Goal: Communication & Community: Answer question/provide support

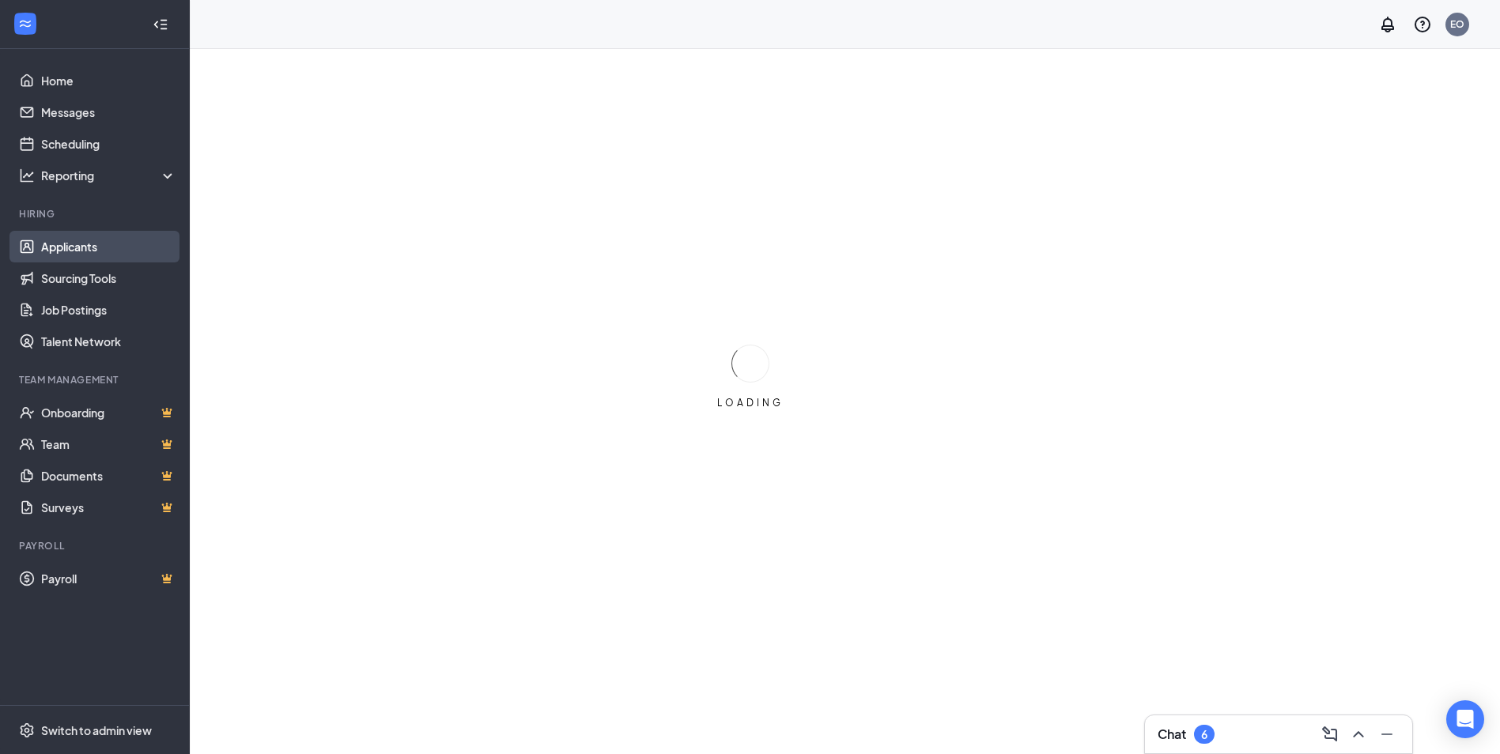
click at [69, 246] on link "Applicants" at bounding box center [108, 247] width 135 height 32
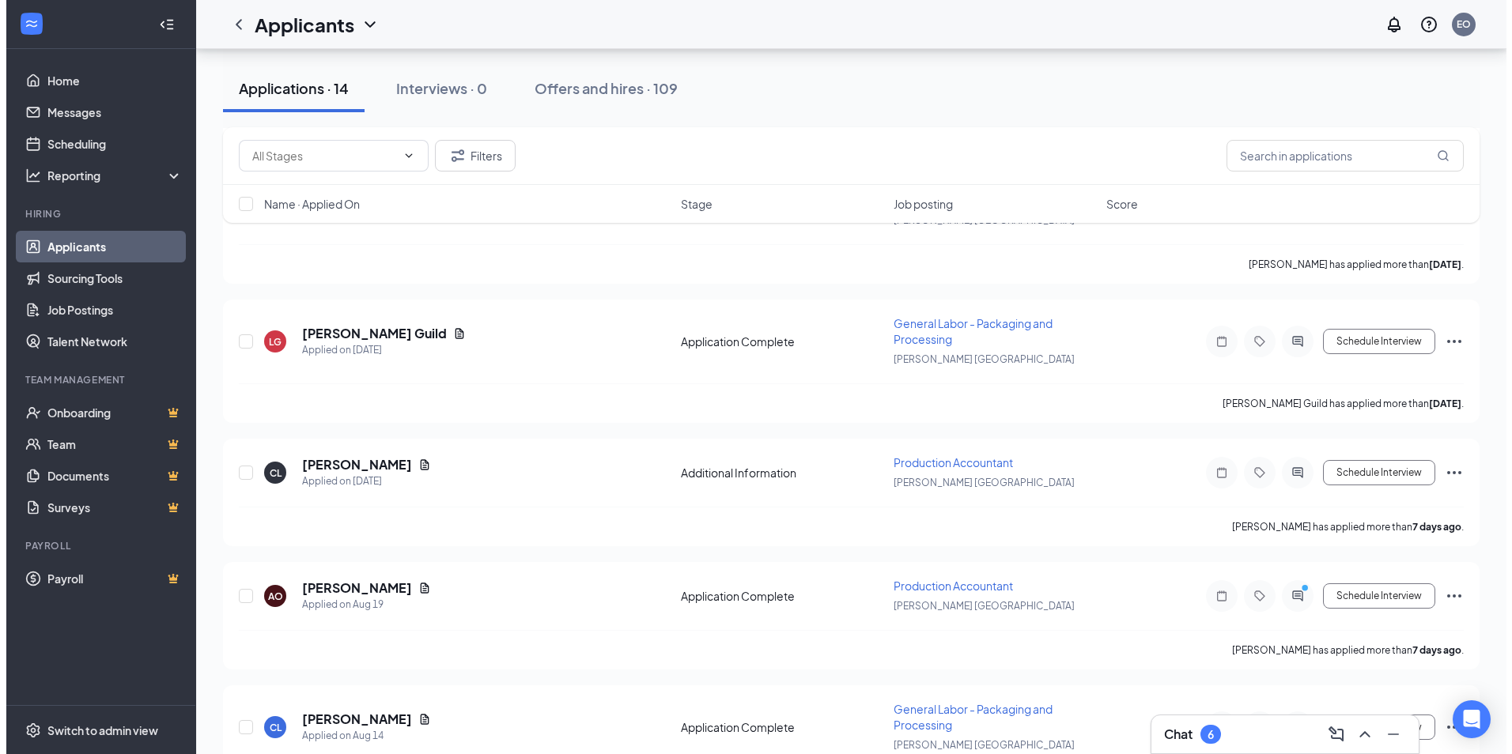
scroll to position [1423, 0]
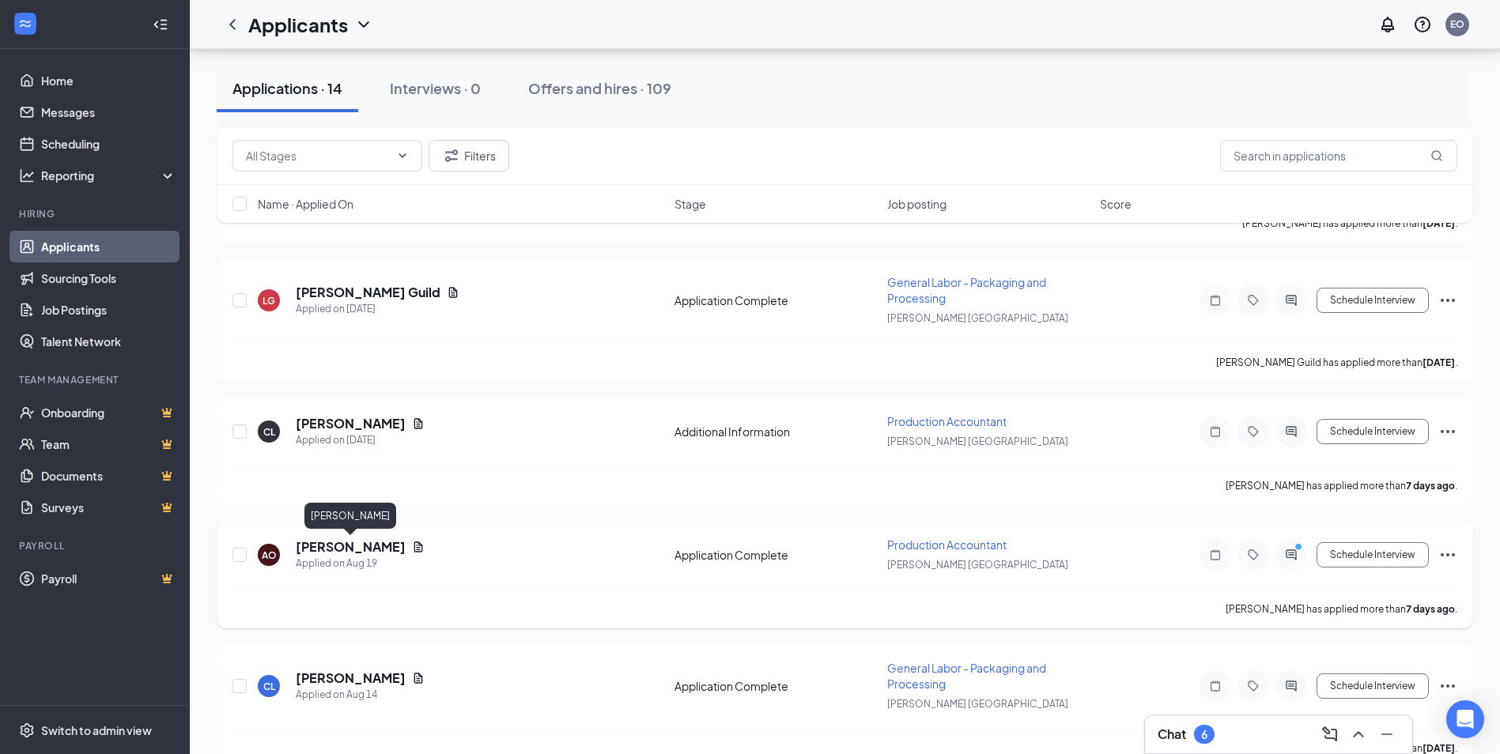
click at [344, 546] on h5 "[PERSON_NAME]" at bounding box center [351, 546] width 110 height 17
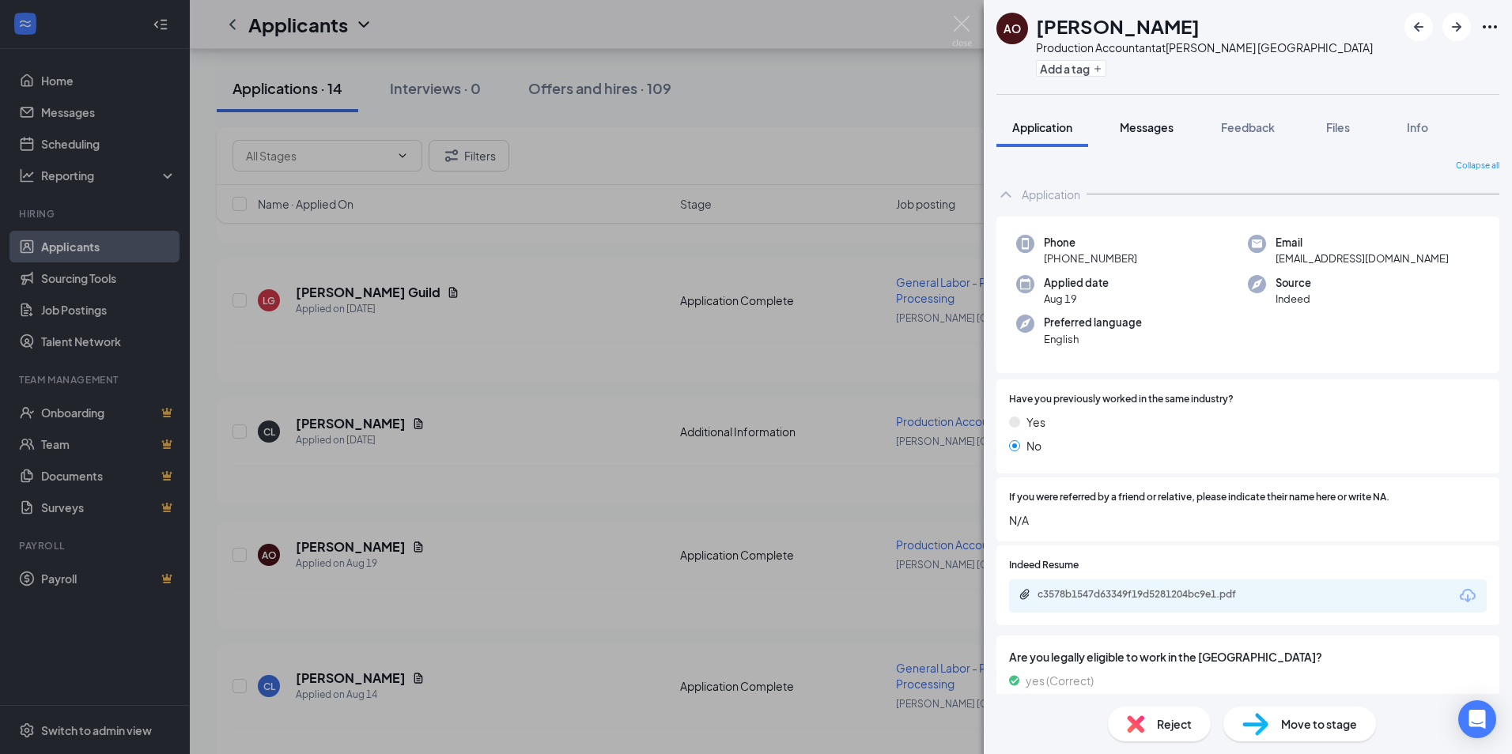
click at [1142, 128] on span "Messages" at bounding box center [1146, 127] width 54 height 14
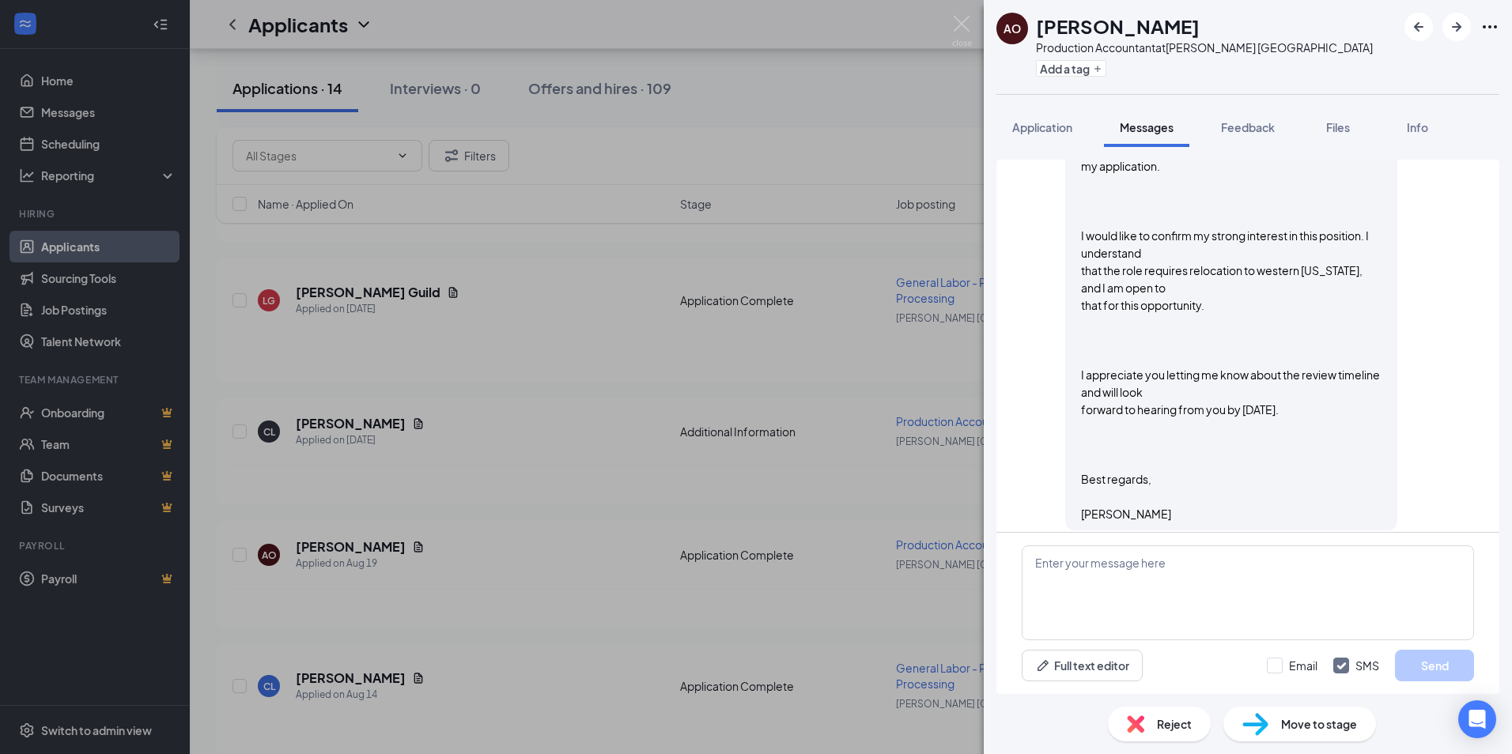
scroll to position [1485, 0]
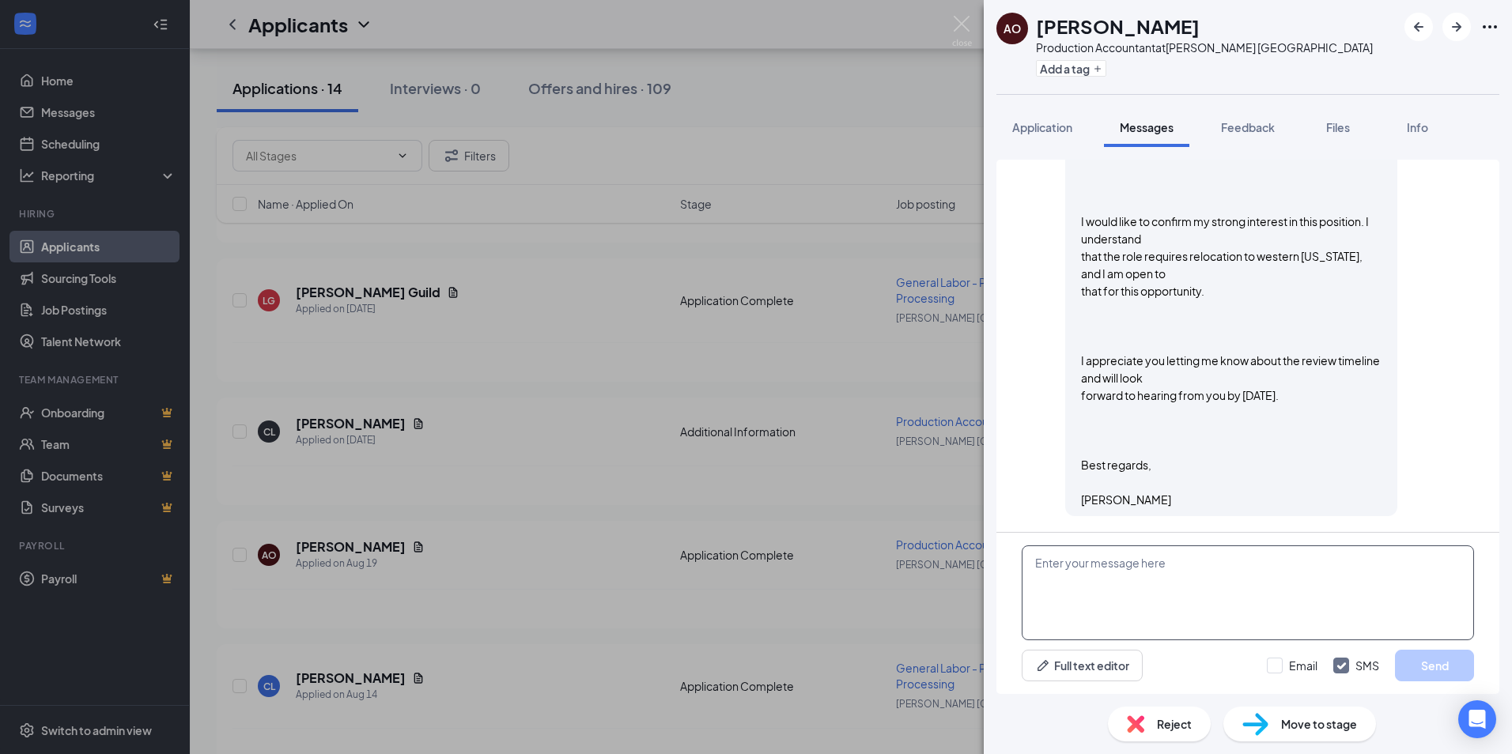
click at [1084, 562] on textarea at bounding box center [1247, 592] width 452 height 95
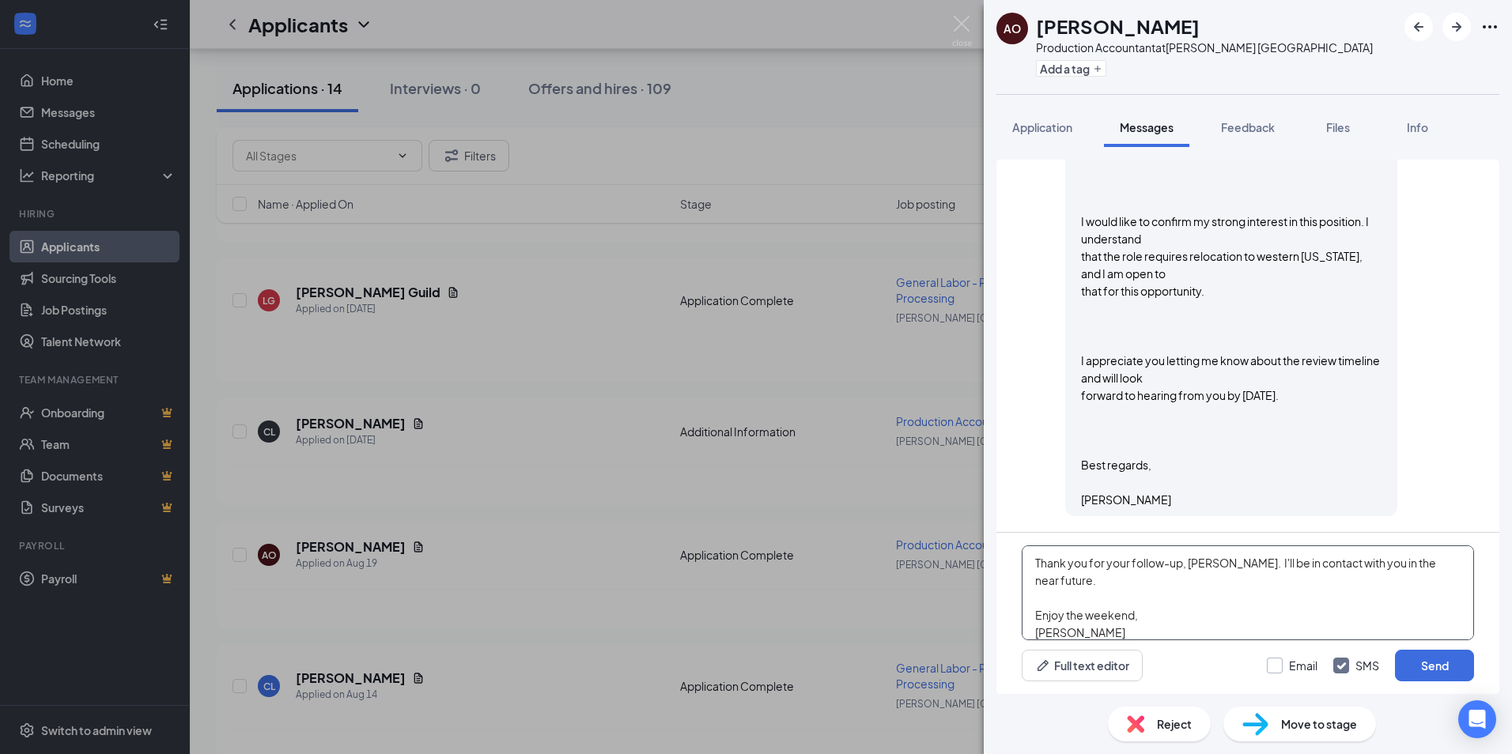
type textarea "Thank you for your follow-up, [PERSON_NAME]. I'll be in contact with you in the…"
click at [1284, 663] on input "Email" at bounding box center [1291, 666] width 51 height 16
checkbox input "true"
click at [1437, 662] on button "Send" at bounding box center [1434, 666] width 79 height 32
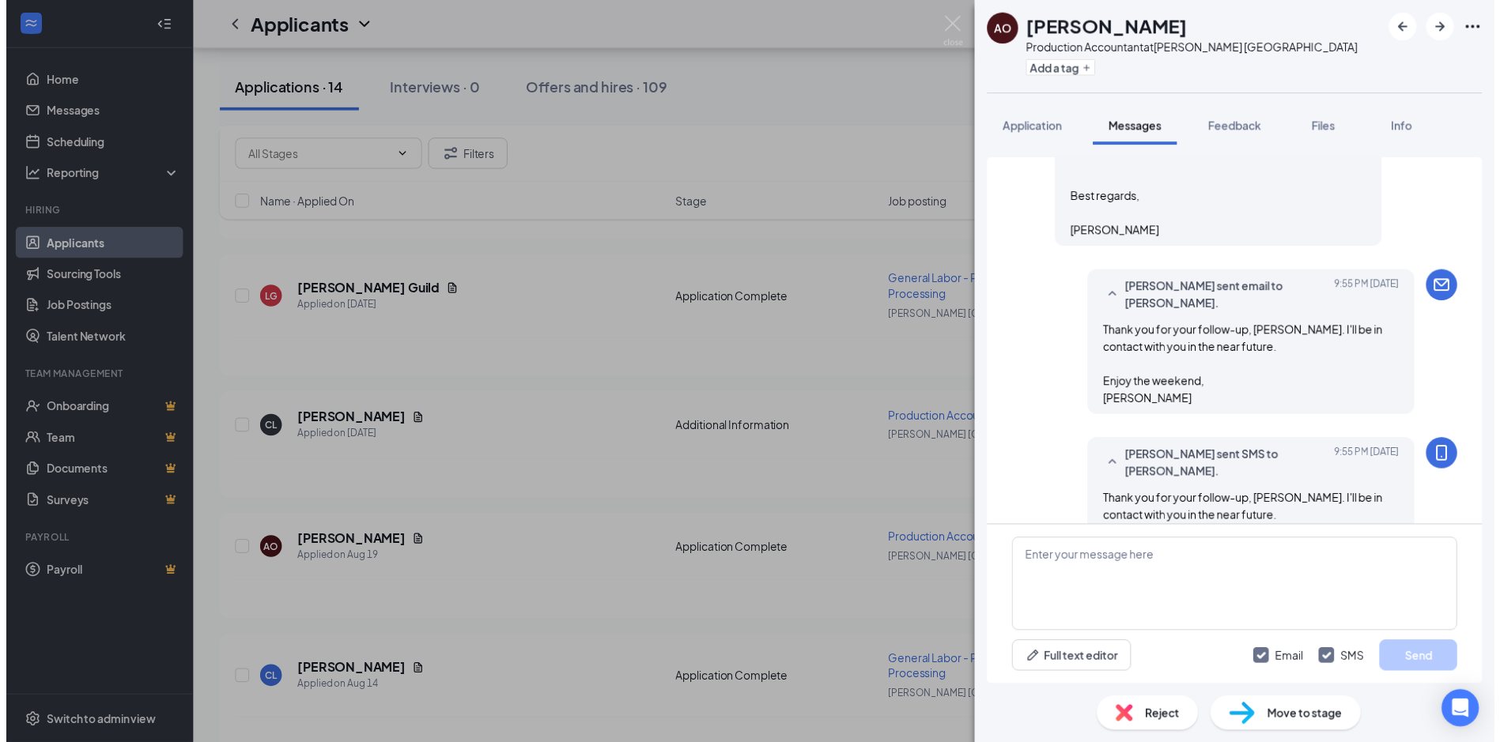
scroll to position [1827, 0]
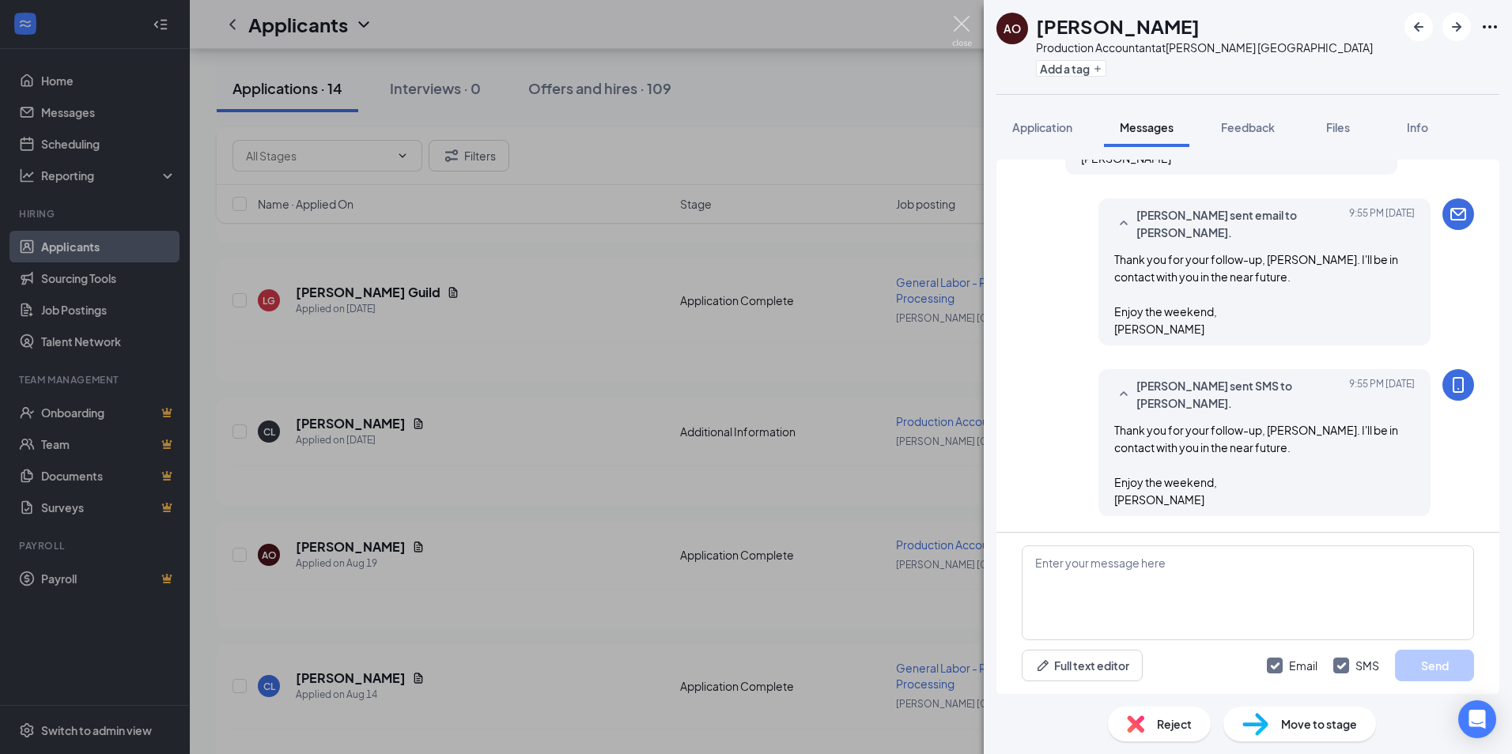
click at [958, 22] on img at bounding box center [962, 31] width 20 height 31
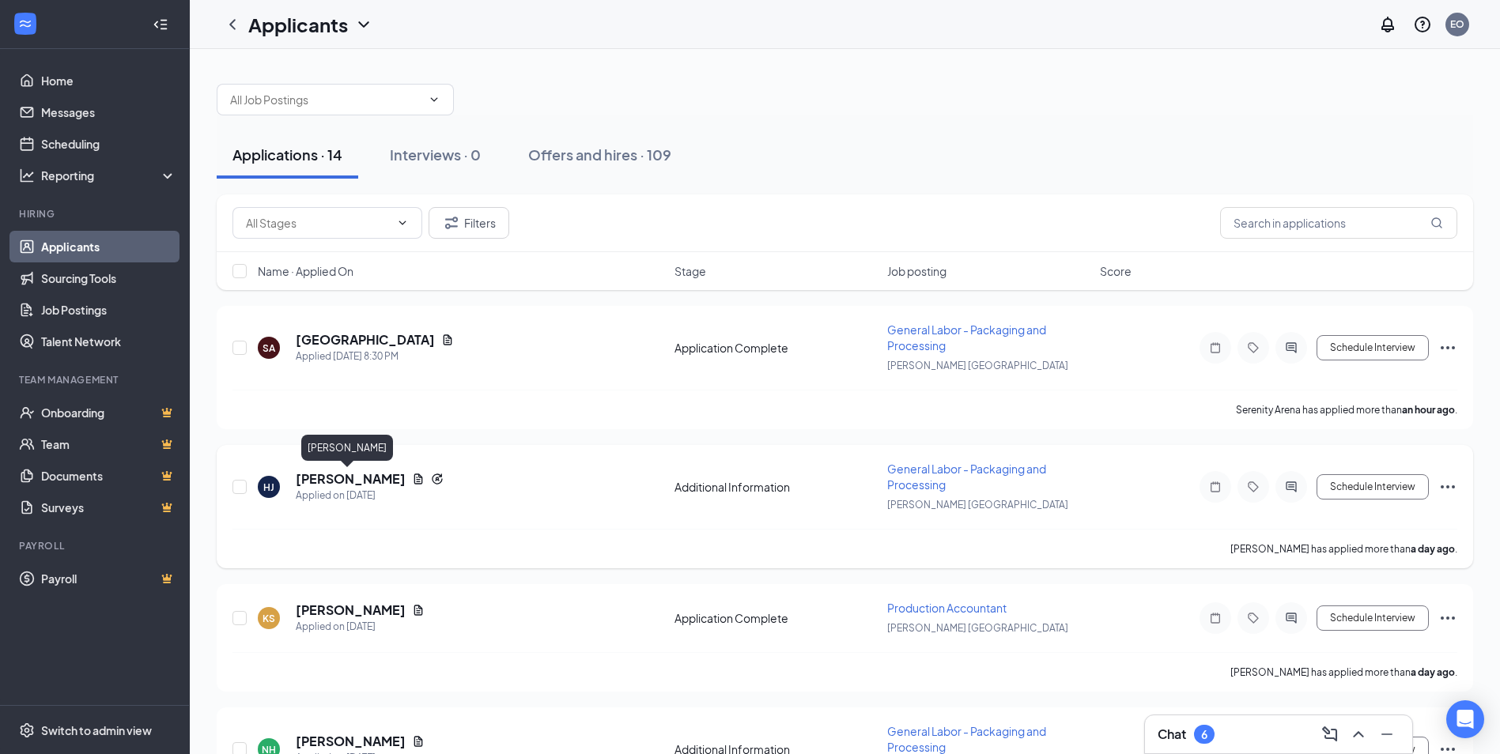
click at [356, 480] on h5 "[PERSON_NAME]" at bounding box center [351, 478] width 110 height 17
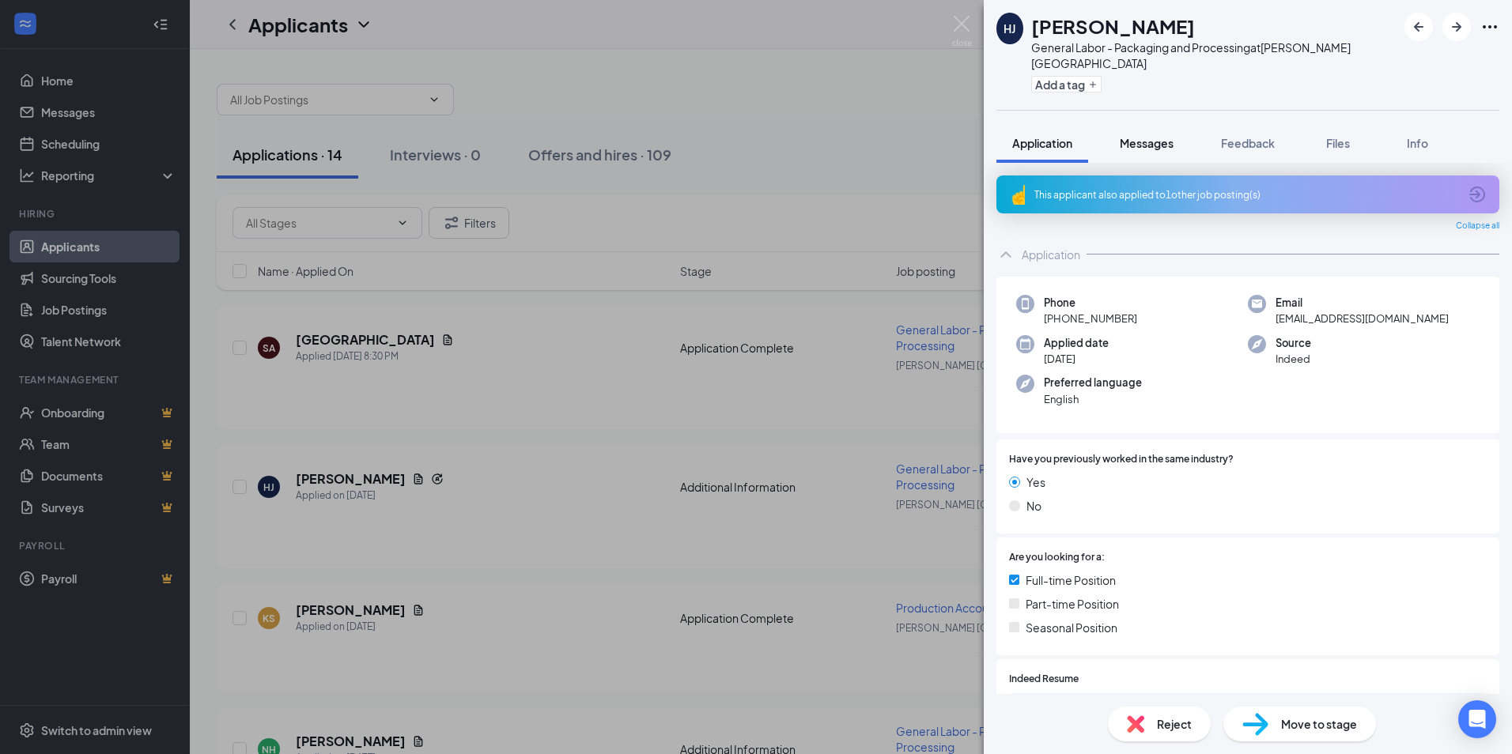
click at [1156, 136] on span "Messages" at bounding box center [1146, 143] width 54 height 14
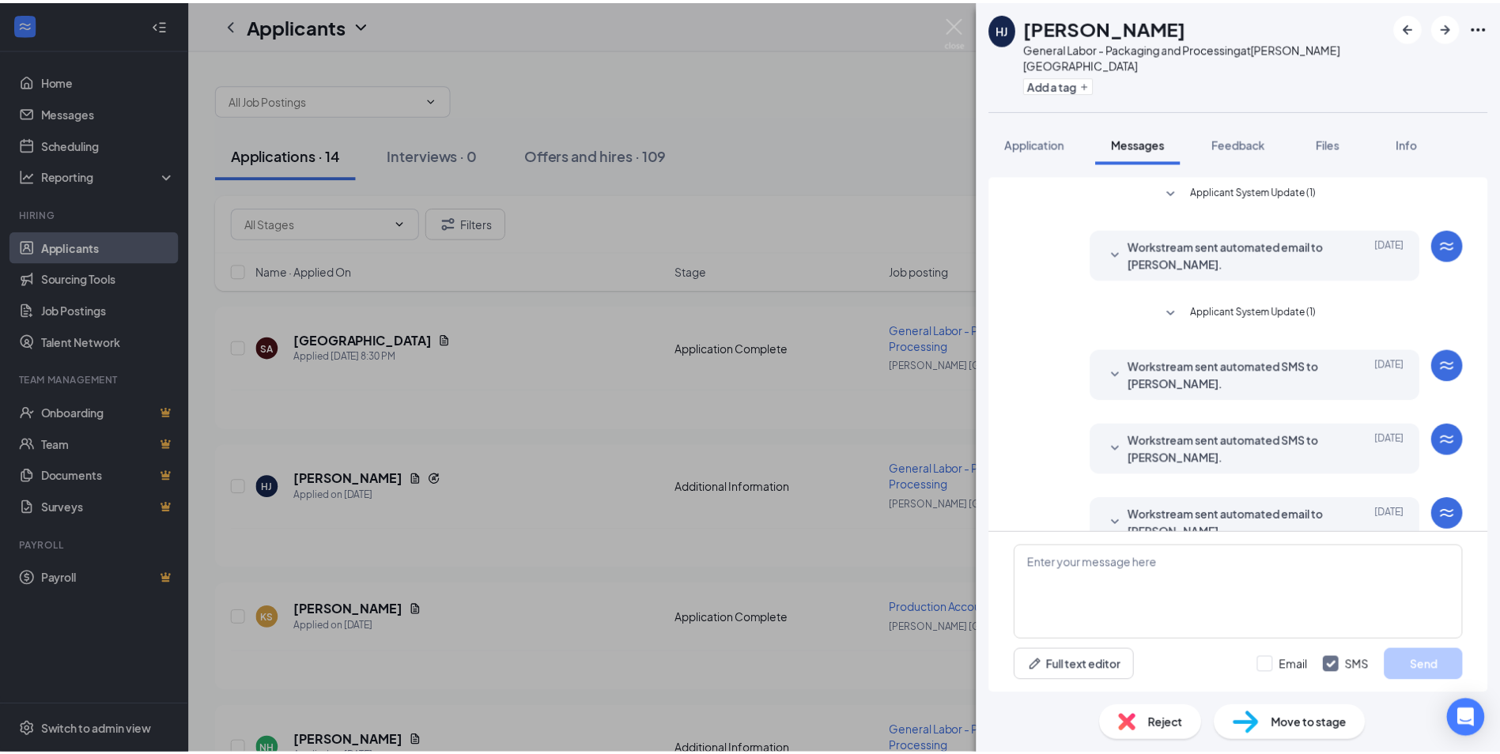
scroll to position [165, 0]
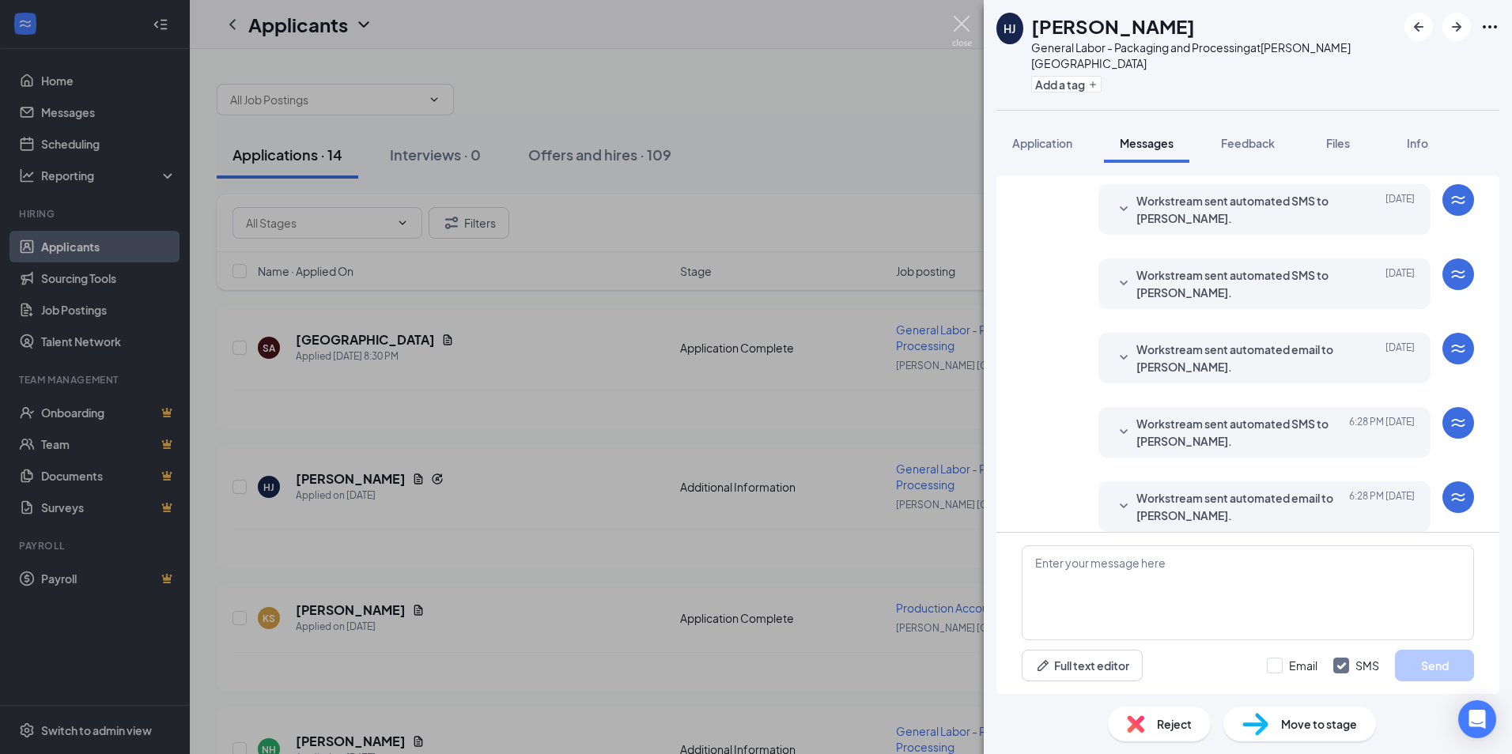
click at [964, 22] on img at bounding box center [962, 31] width 20 height 31
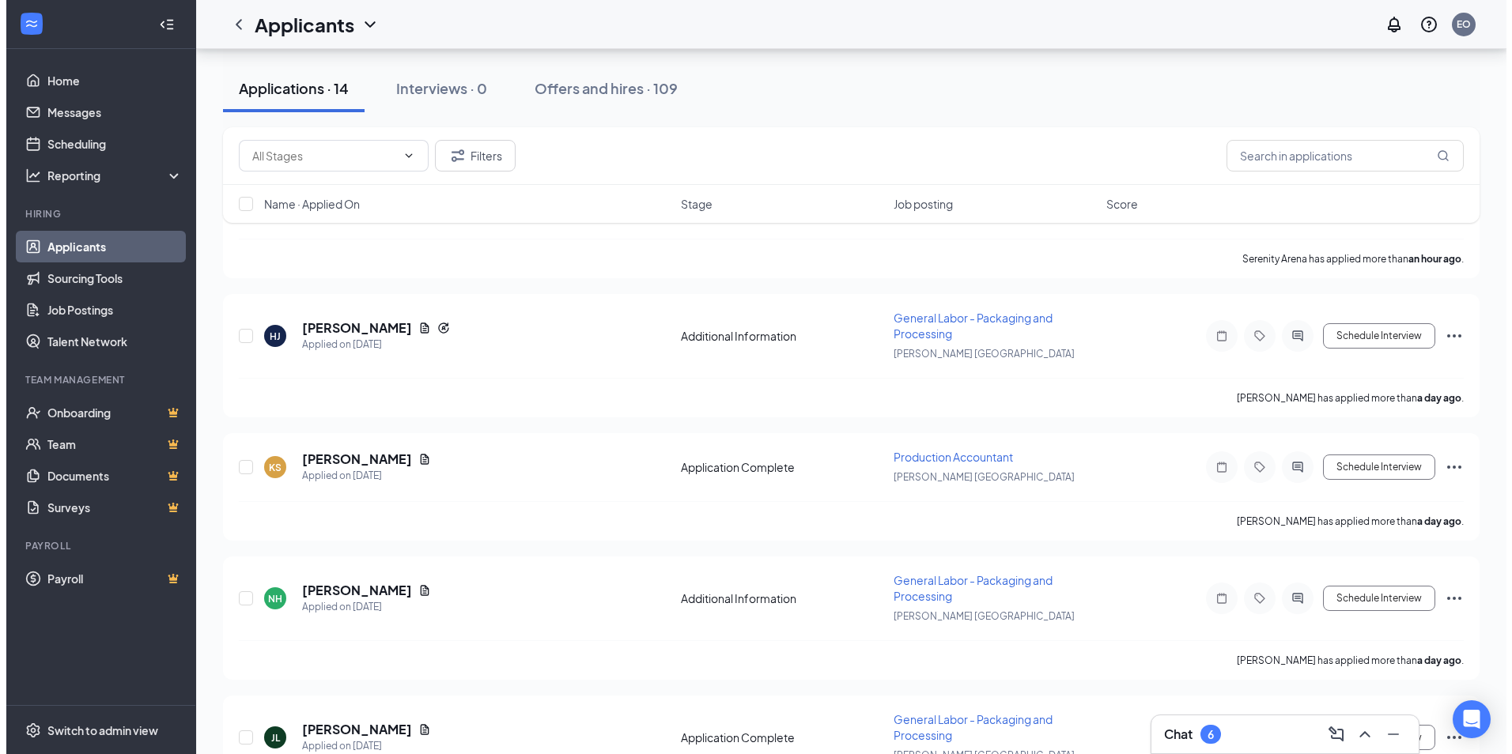
scroll to position [158, 0]
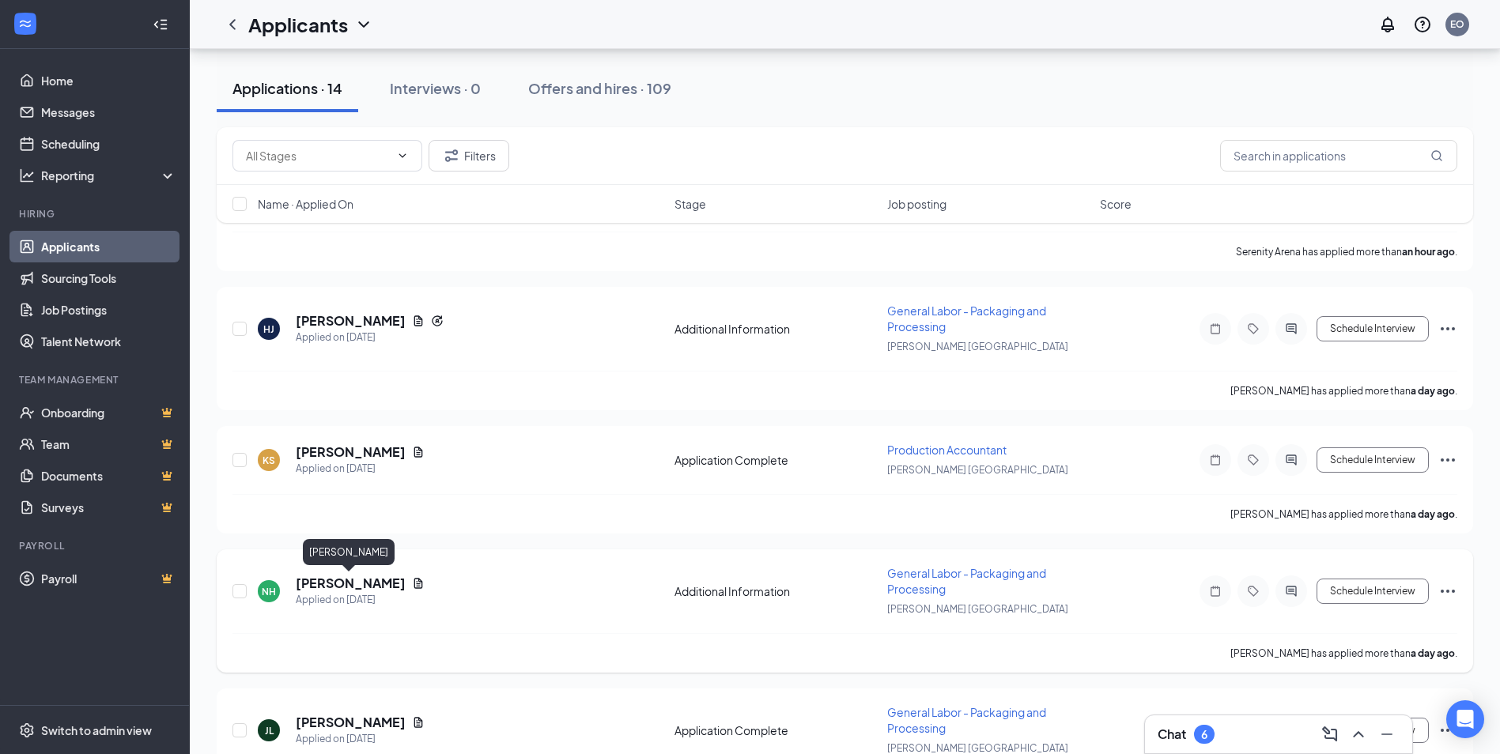
click at [339, 588] on h5 "[PERSON_NAME]" at bounding box center [351, 583] width 110 height 17
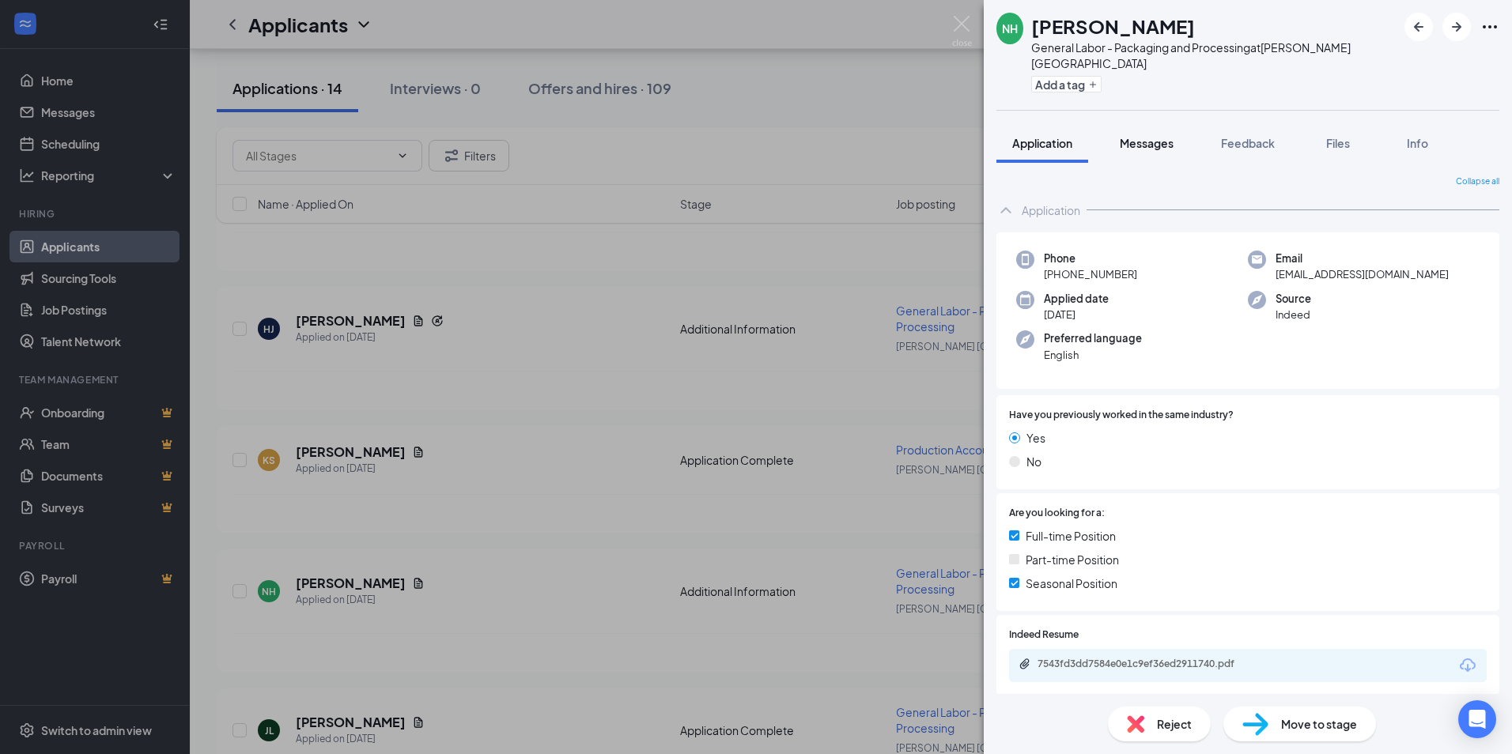
click at [1150, 136] on span "Messages" at bounding box center [1146, 143] width 54 height 14
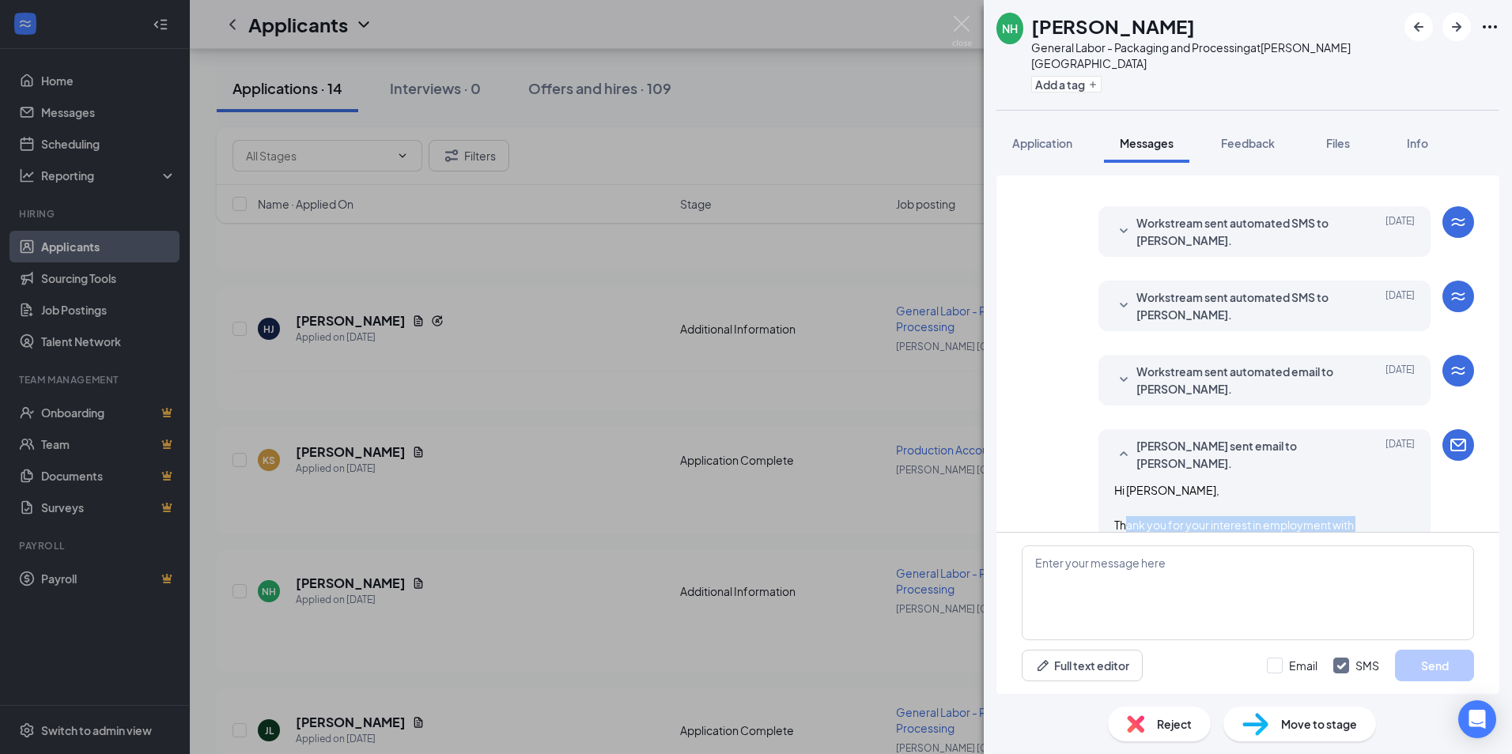
drag, startPoint x: 1255, startPoint y: 351, endPoint x: 1138, endPoint y: 520, distance: 205.7
click at [1138, 520] on div "Applicant System Update (1) Workstream sent automated email to [PERSON_NAME]. […" at bounding box center [1247, 715] width 452 height 1366
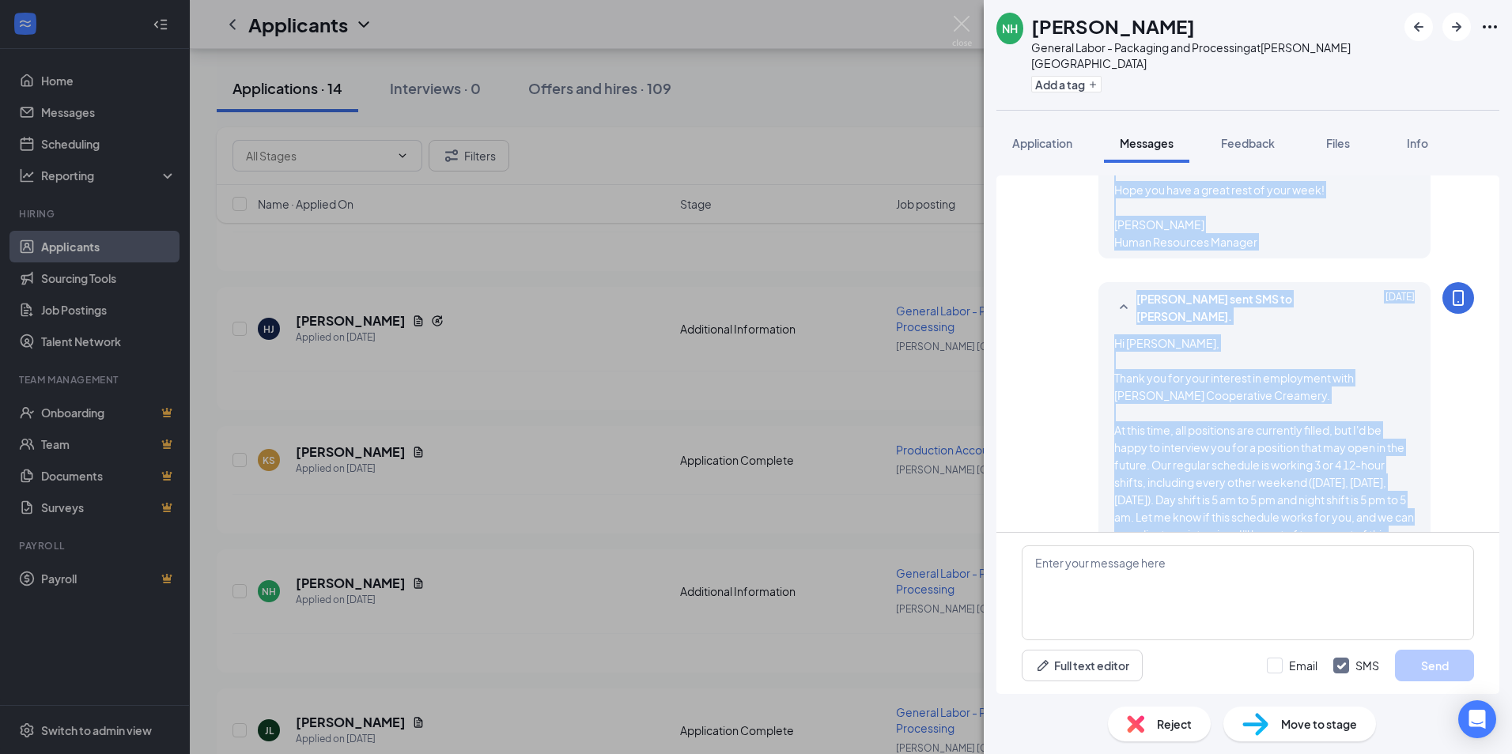
scroll to position [727, 0]
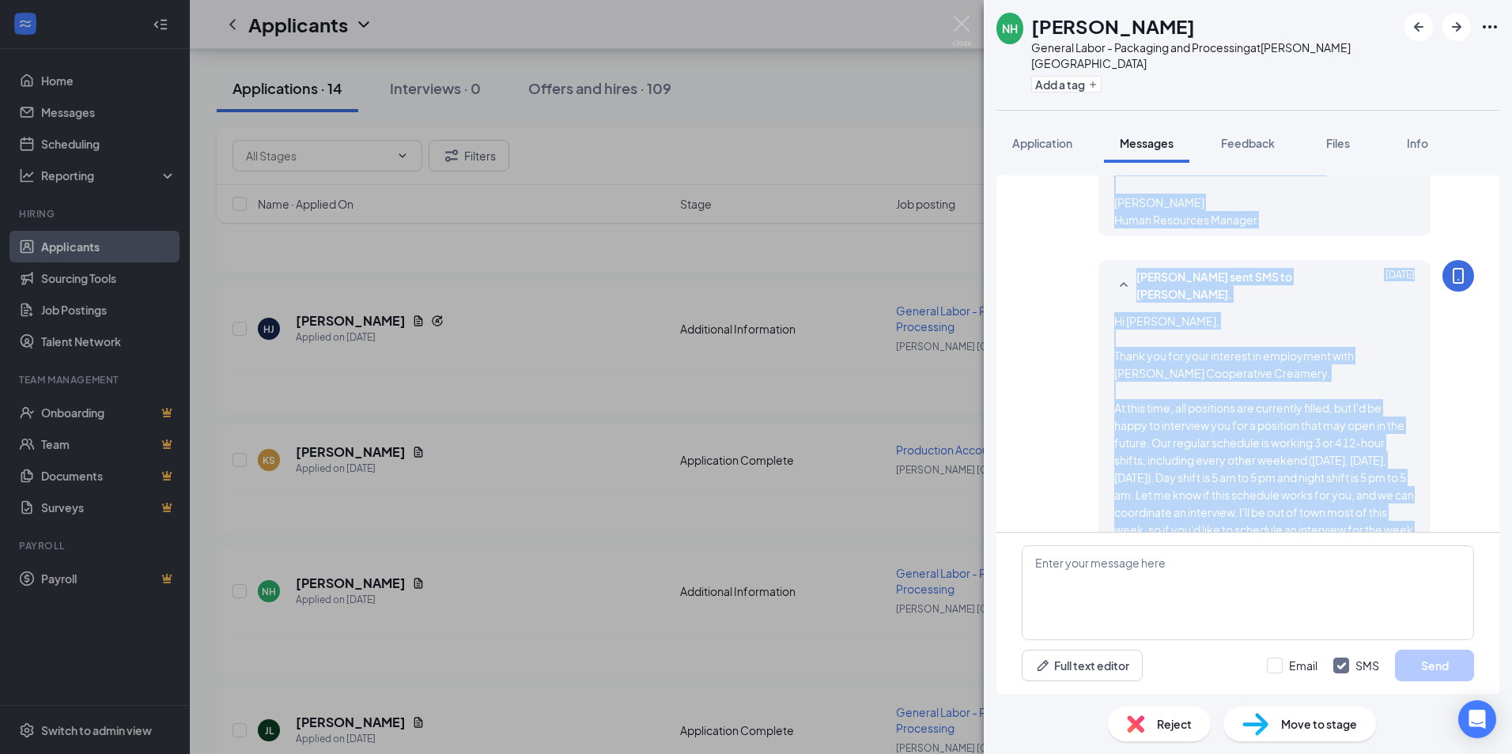
click at [1145, 435] on div "Hi [PERSON_NAME], Thank you for your interest in employment with [PERSON_NAME] …" at bounding box center [1264, 477] width 300 height 330
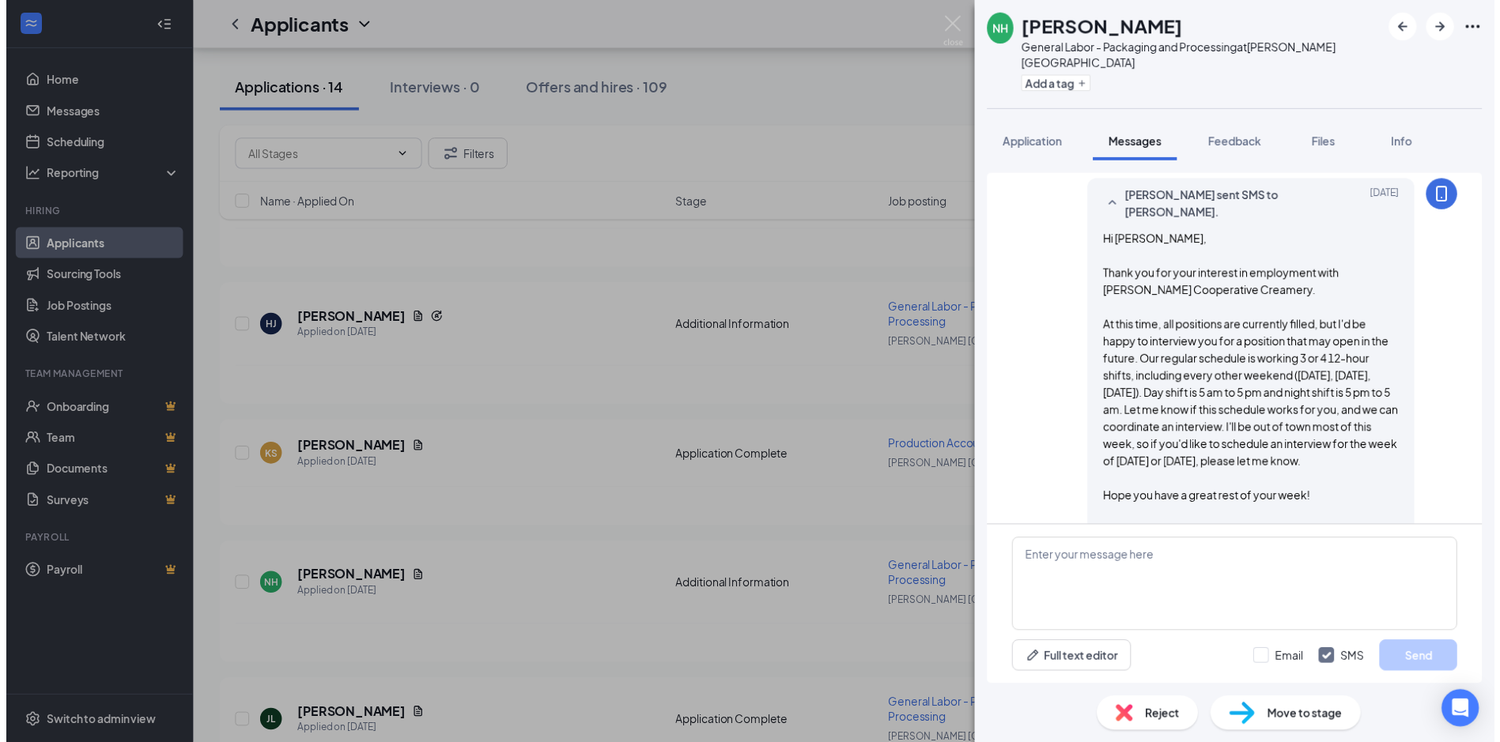
scroll to position [885, 0]
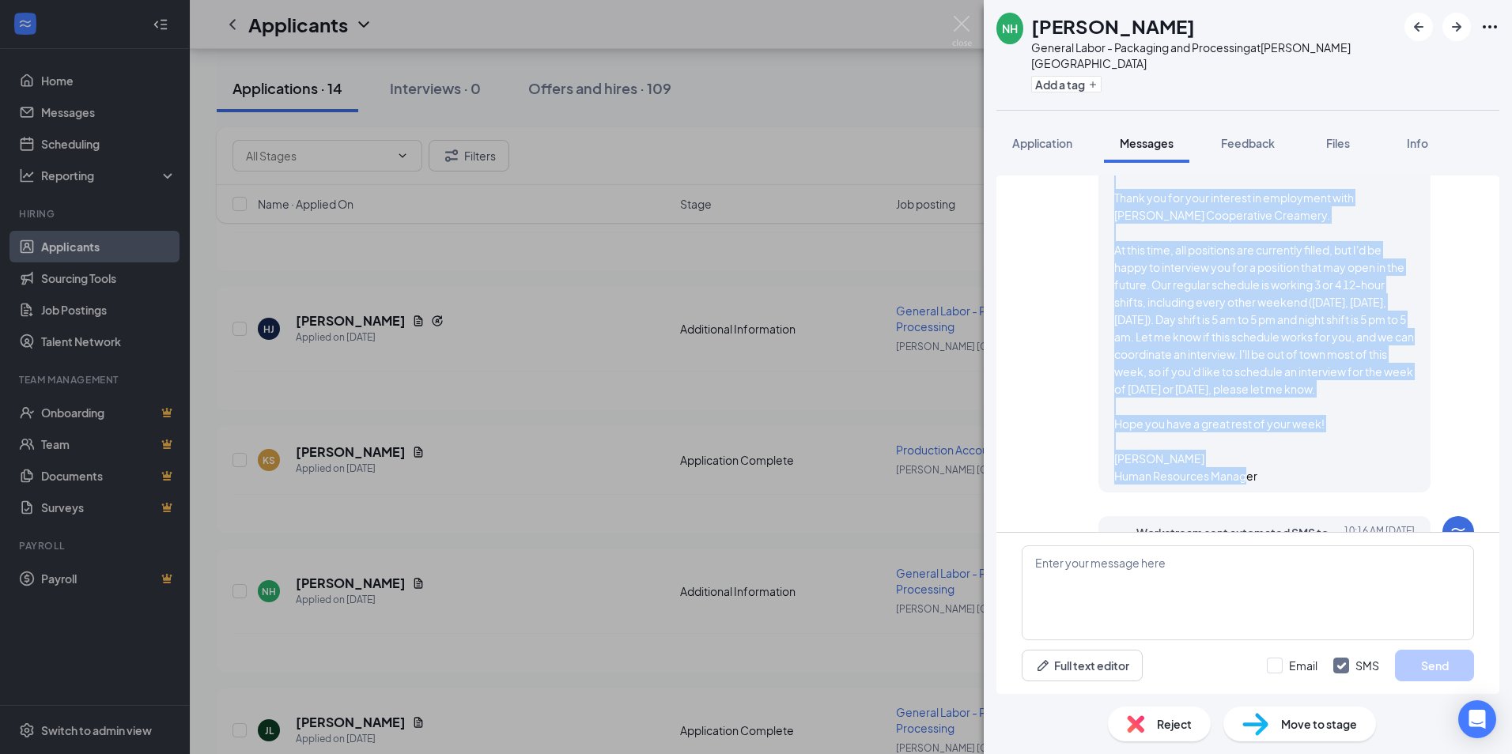
drag, startPoint x: 1103, startPoint y: 183, endPoint x: 1273, endPoint y: 471, distance: 334.9
click at [1273, 471] on div "[PERSON_NAME] sent SMS to [PERSON_NAME]. [DATE] Hi [PERSON_NAME], Thank you for…" at bounding box center [1264, 297] width 332 height 391
drag, startPoint x: 1273, startPoint y: 471, endPoint x: 1217, endPoint y: 311, distance: 169.3
copy span "Thank you for your interest in employment with [PERSON_NAME] Cooperative Creame…"
click at [961, 25] on img at bounding box center [962, 31] width 20 height 31
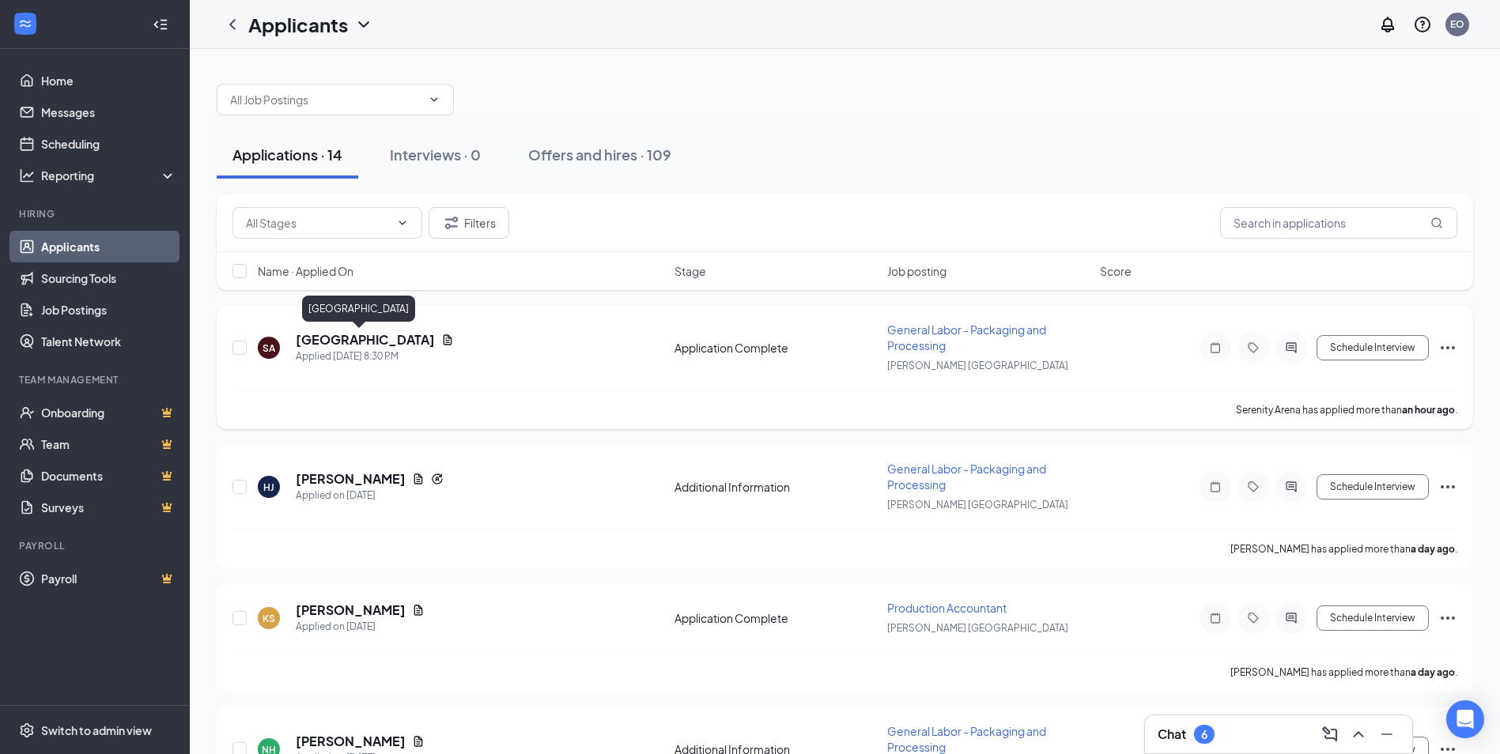
click at [348, 338] on h5 "[GEOGRAPHIC_DATA]" at bounding box center [365, 339] width 139 height 17
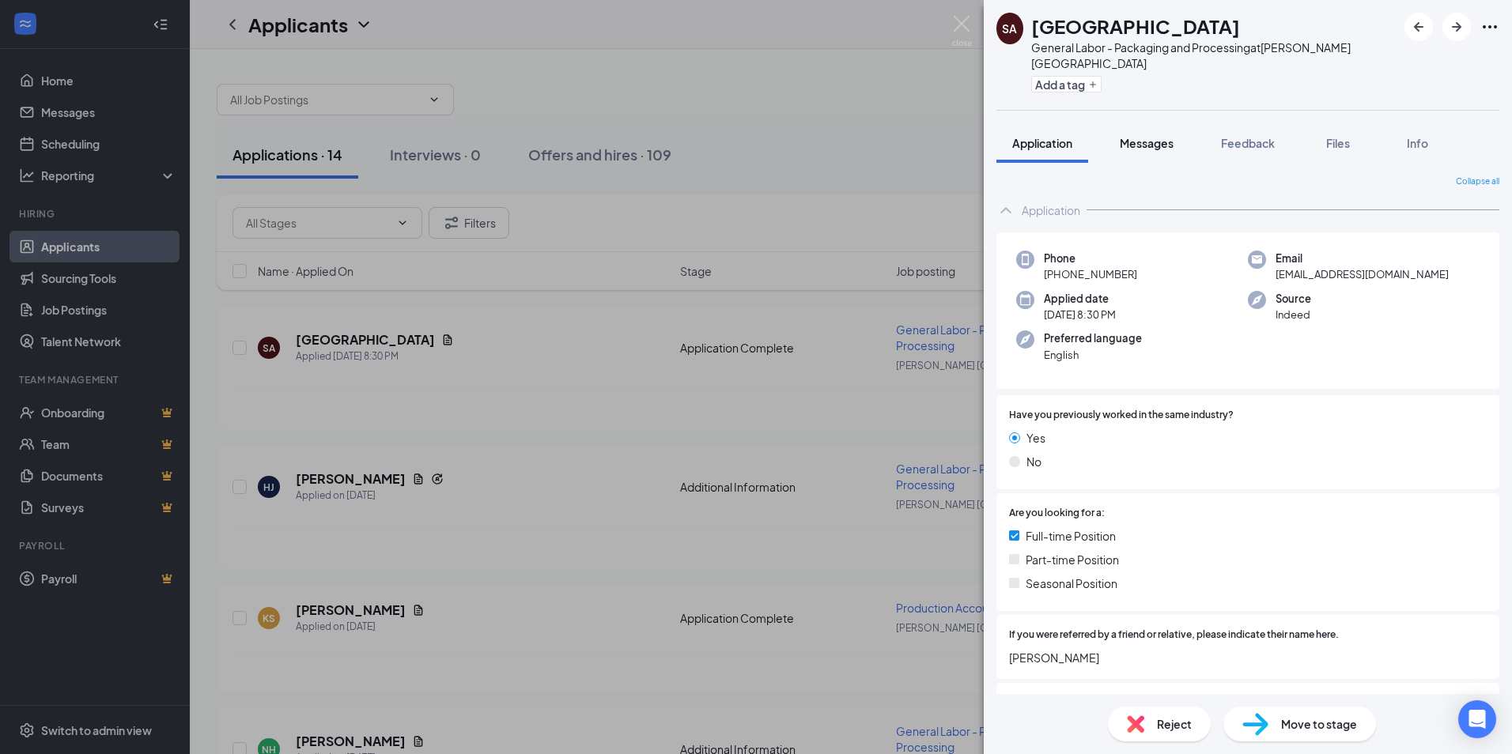
click at [1134, 136] on span "Messages" at bounding box center [1146, 143] width 54 height 14
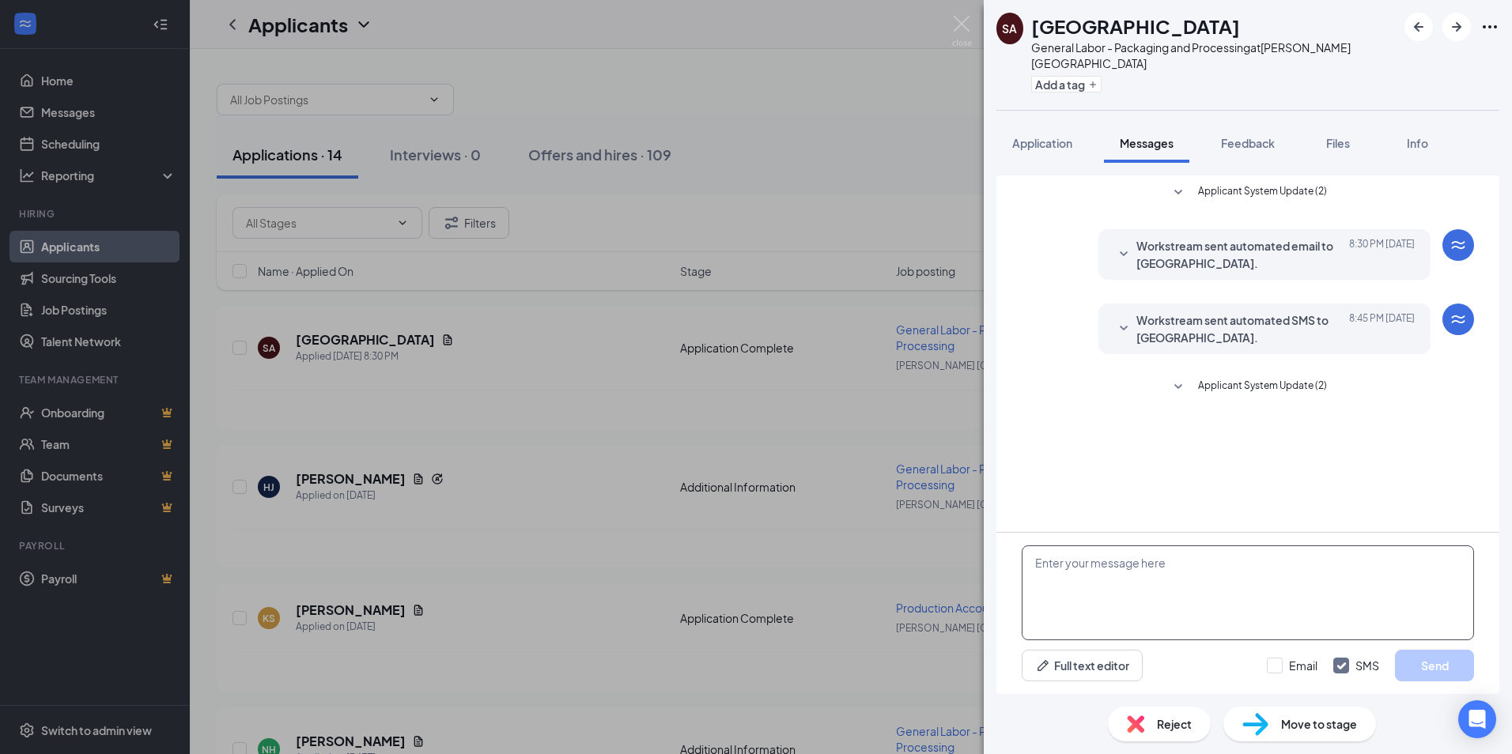
click at [1055, 568] on textarea at bounding box center [1247, 592] width 452 height 95
click at [1040, 602] on textarea "Hi Serenity," at bounding box center [1247, 592] width 452 height 95
paste textarea "Thank you for your interest in employment with [PERSON_NAME] Cooperative Creame…"
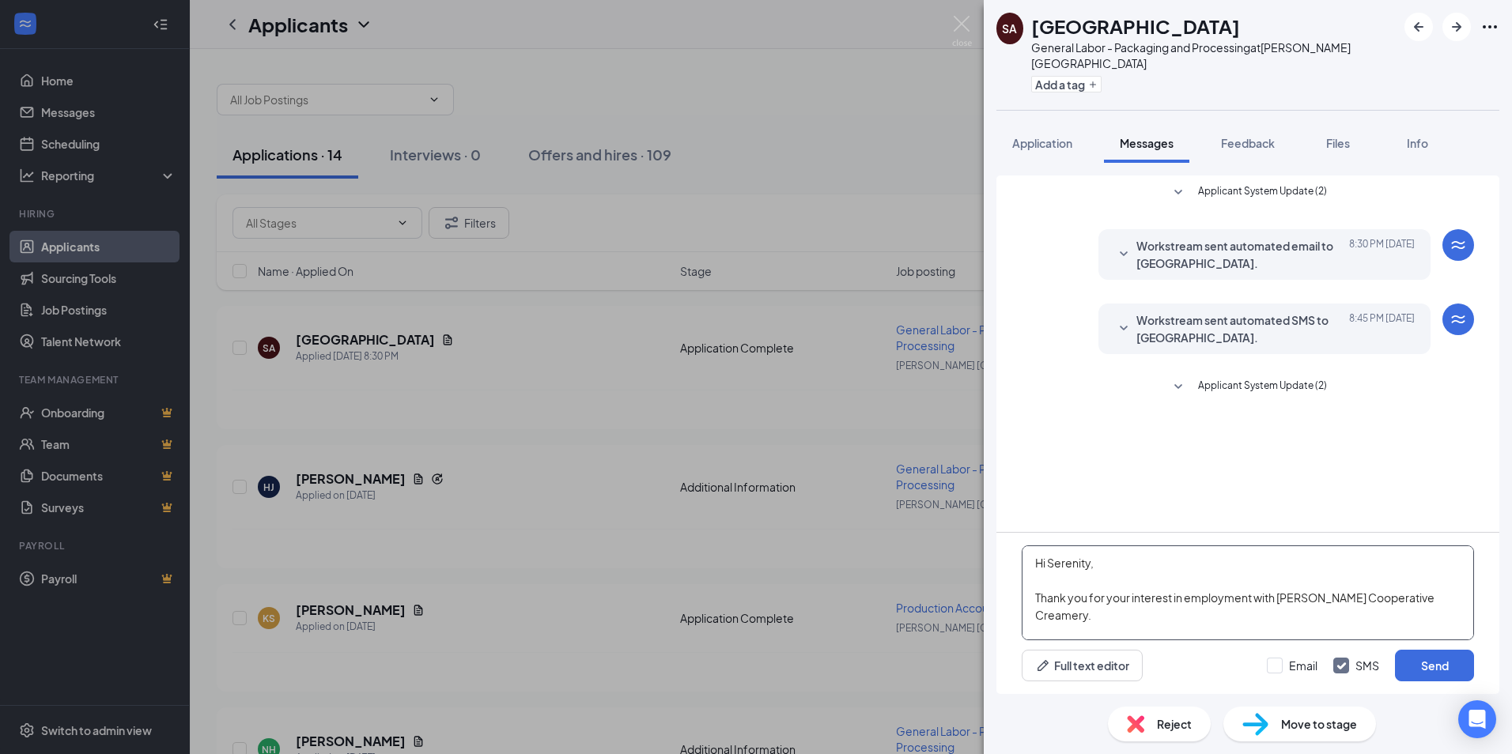
click at [1128, 596] on textarea "Hi Serenity, Thank you for your interest in employment with [PERSON_NAME] Coope…" at bounding box center [1247, 592] width 452 height 95
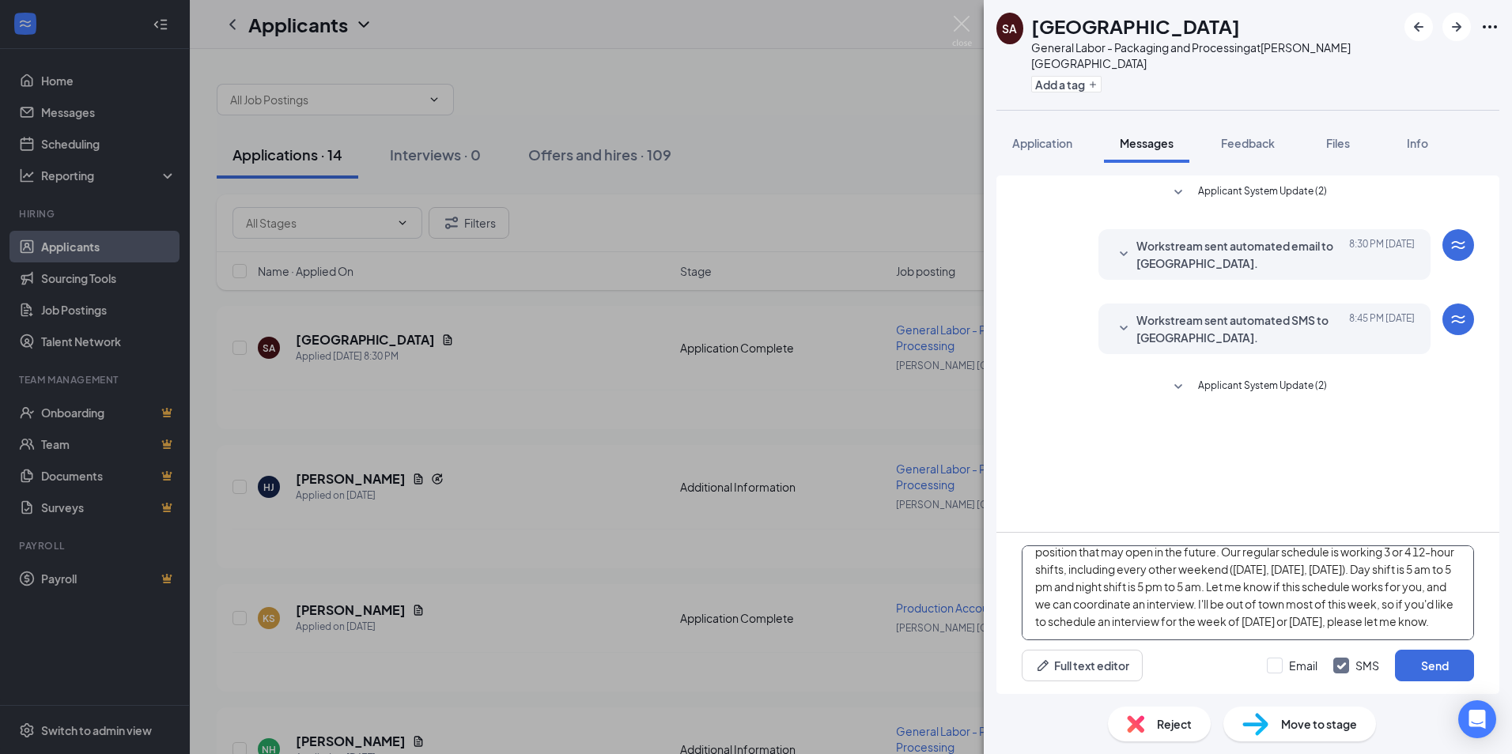
scroll to position [79, 0]
drag, startPoint x: 1357, startPoint y: 572, endPoint x: 1399, endPoint y: 572, distance: 41.9
click at [1403, 572] on textarea "Hi Serenity, Thank you for your persistent interest in employment with [PERSON_…" at bounding box center [1247, 592] width 452 height 95
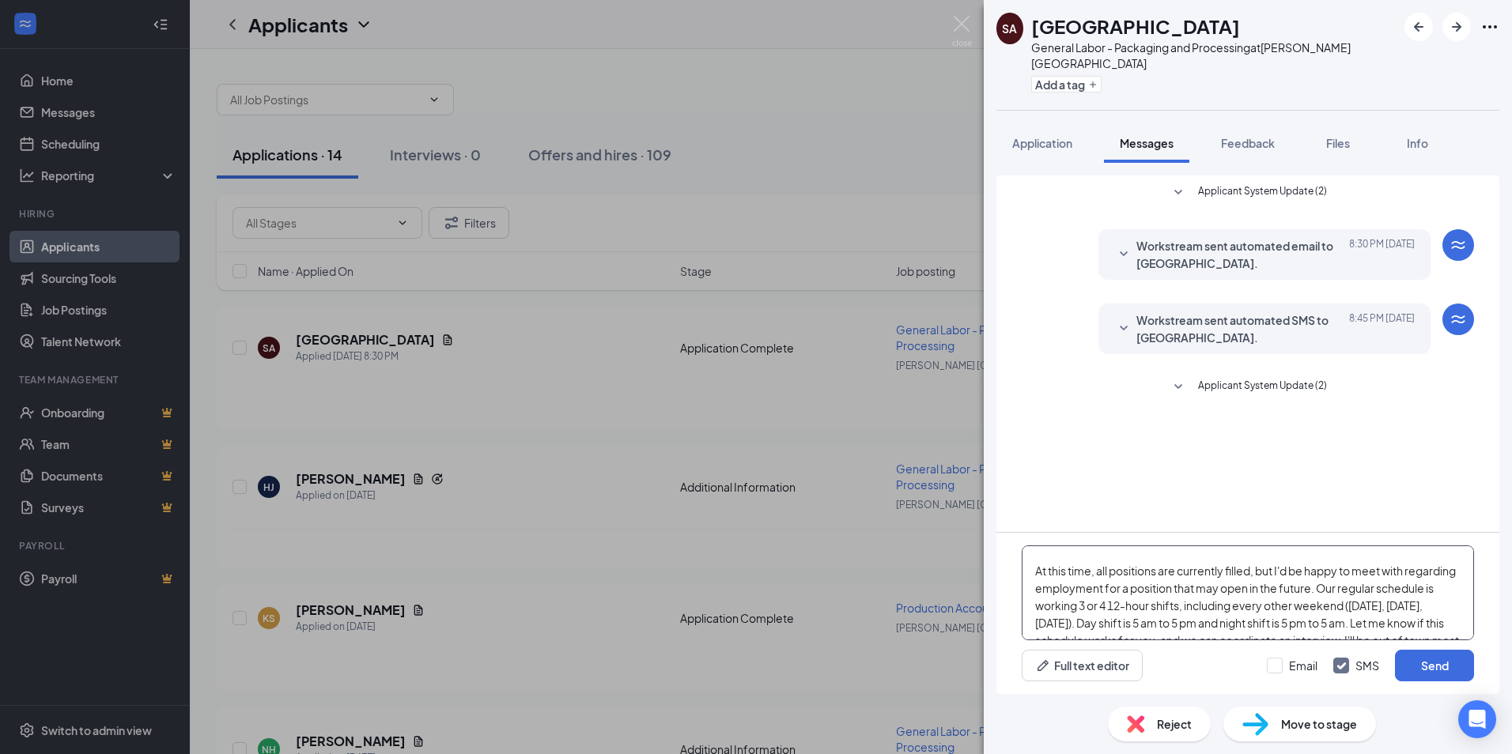
click at [1373, 586] on textarea "Hi Serenity, Thank you for your persistent interest in employment with [PERSON_…" at bounding box center [1247, 592] width 452 height 95
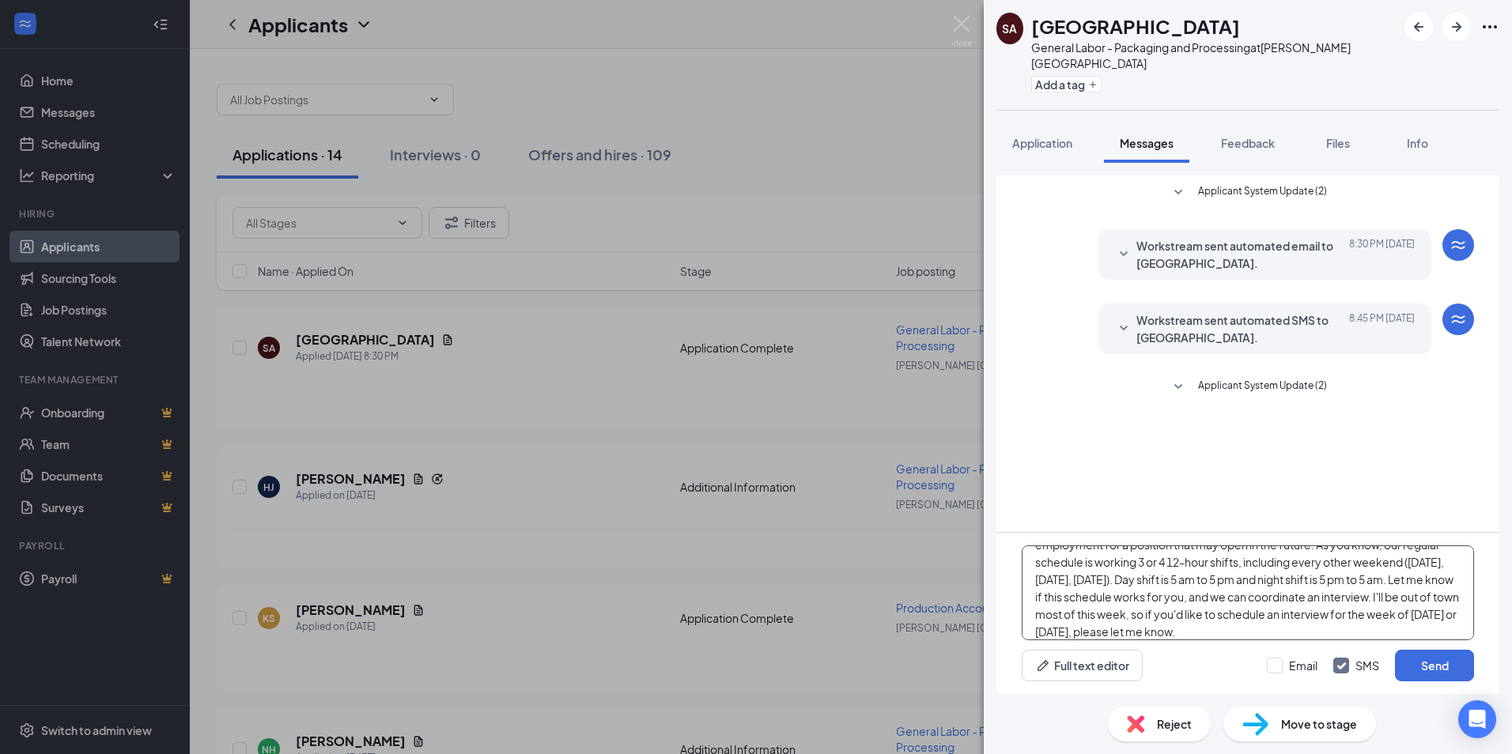
scroll to position [158, 0]
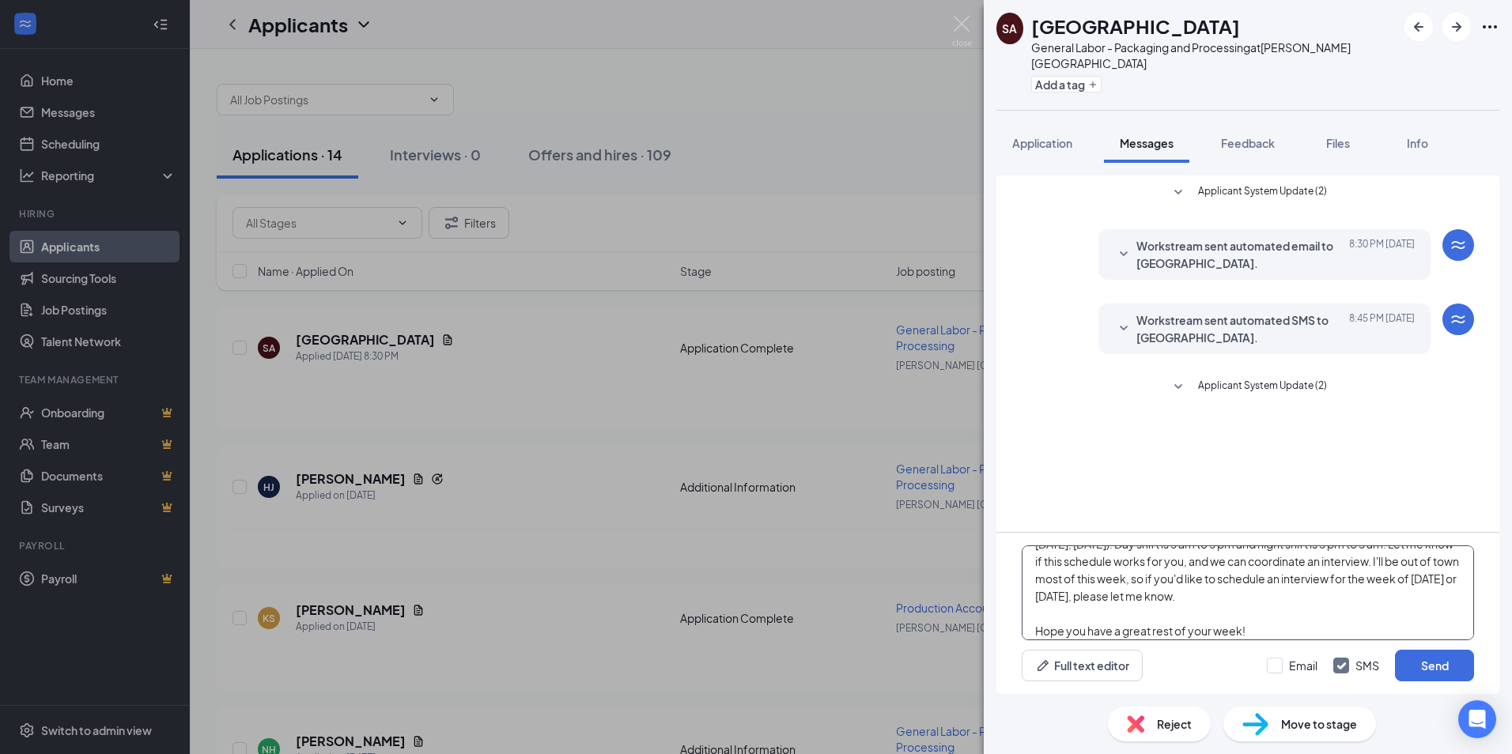
click at [1235, 589] on textarea "Hi Serenity, Thank you for your persistent interest in employment with [PERSON_…" at bounding box center [1247, 592] width 452 height 95
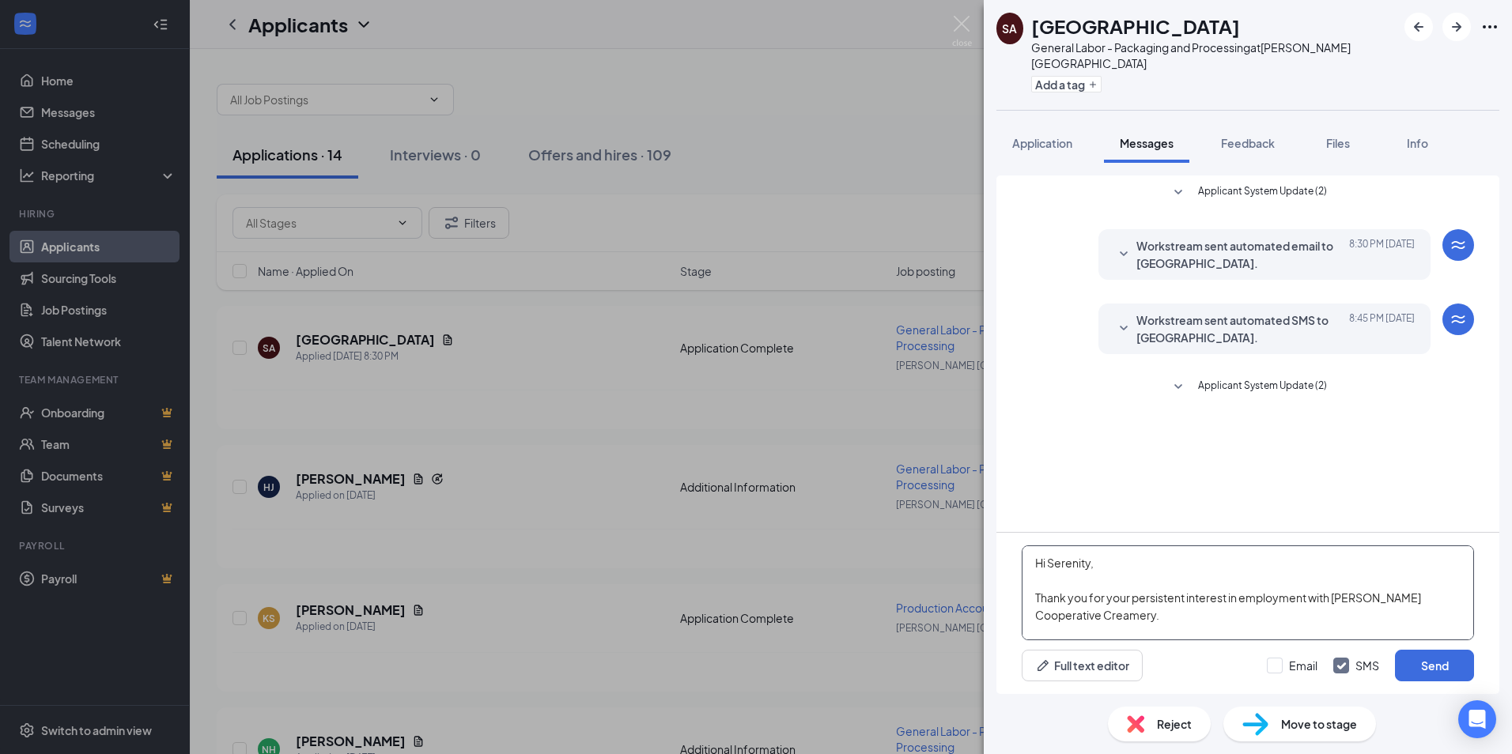
drag, startPoint x: 1176, startPoint y: 629, endPoint x: 998, endPoint y: 538, distance: 200.5
click at [998, 538] on div "Hi Serenity, Thank you for your persistent interest in employment with [PERSON_…" at bounding box center [1247, 613] width 503 height 161
type textarea "Hi Serenity, Thank you for your persistent interest in employment with [PERSON_…"
click at [1040, 136] on span "Application" at bounding box center [1042, 143] width 60 height 14
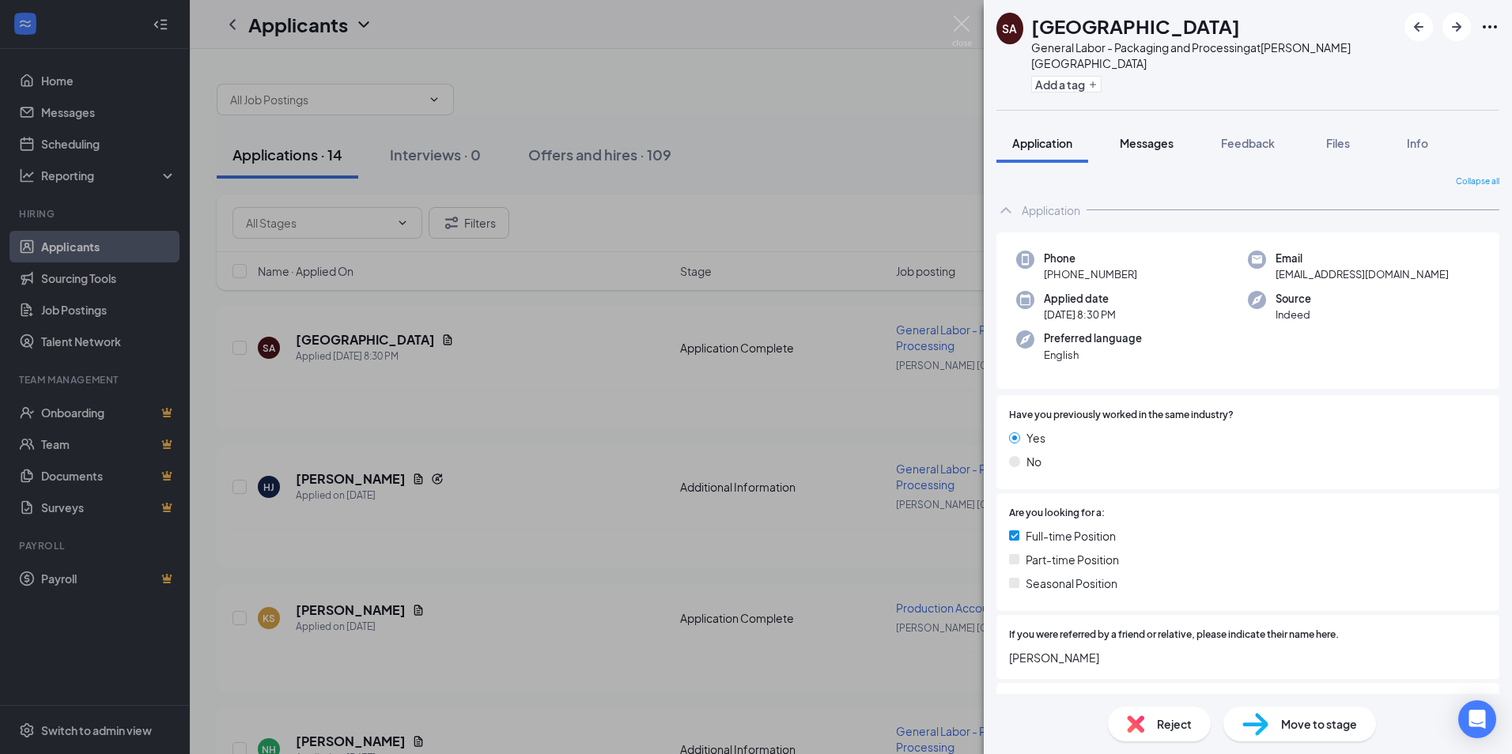
click at [1141, 136] on span "Messages" at bounding box center [1146, 143] width 54 height 14
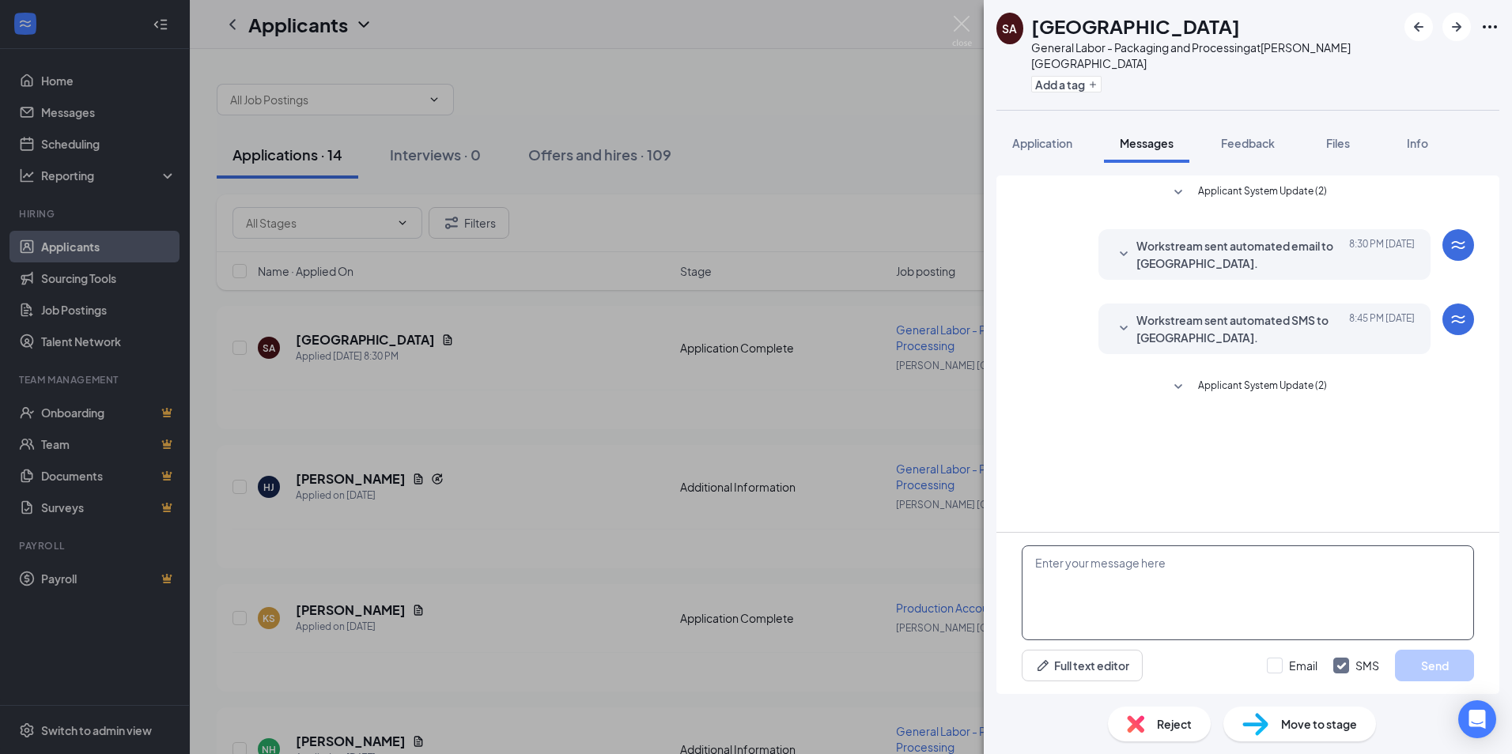
click at [1045, 572] on textarea at bounding box center [1247, 592] width 452 height 95
paste textarea "Hi Serenity, Thank you for your persistent interest in employment with [PERSON_…"
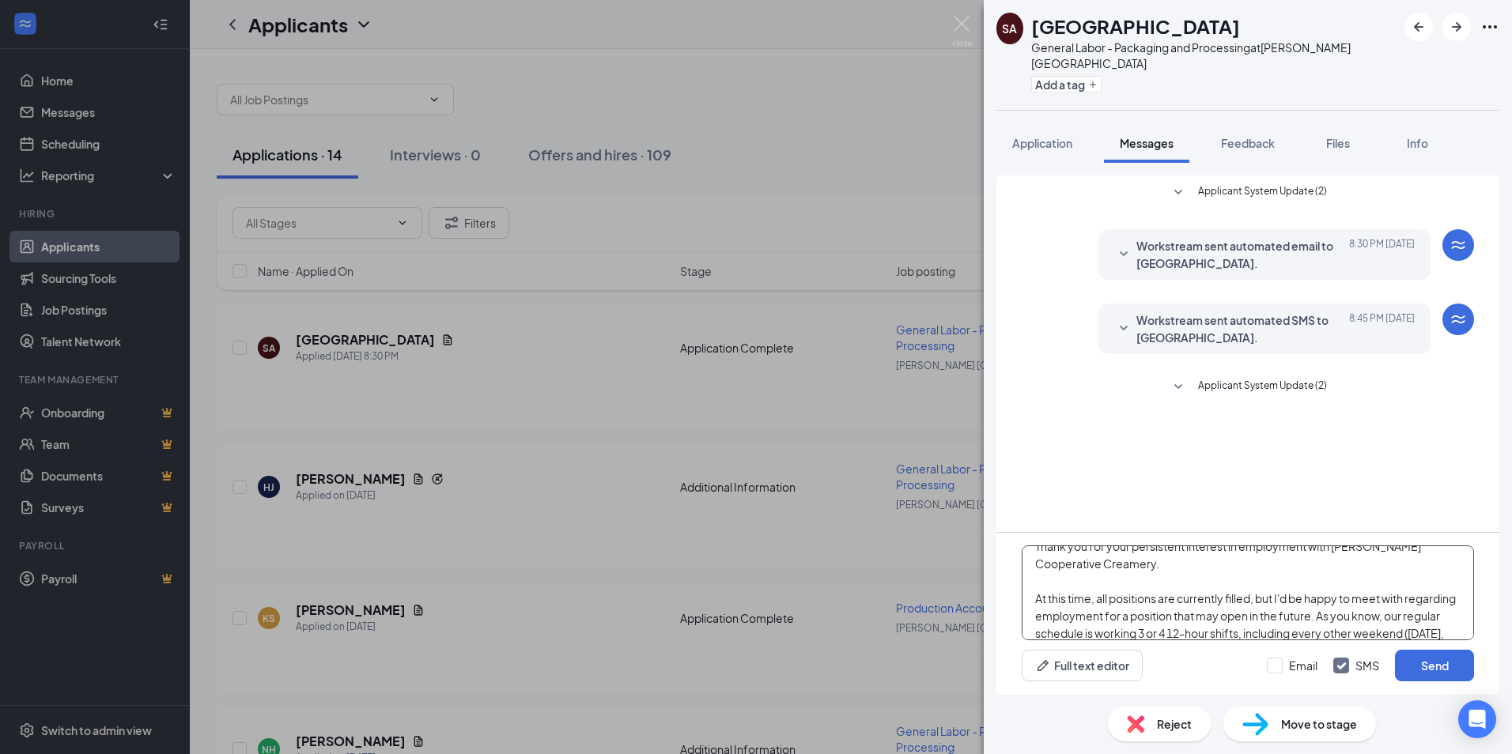
scroll to position [79, 0]
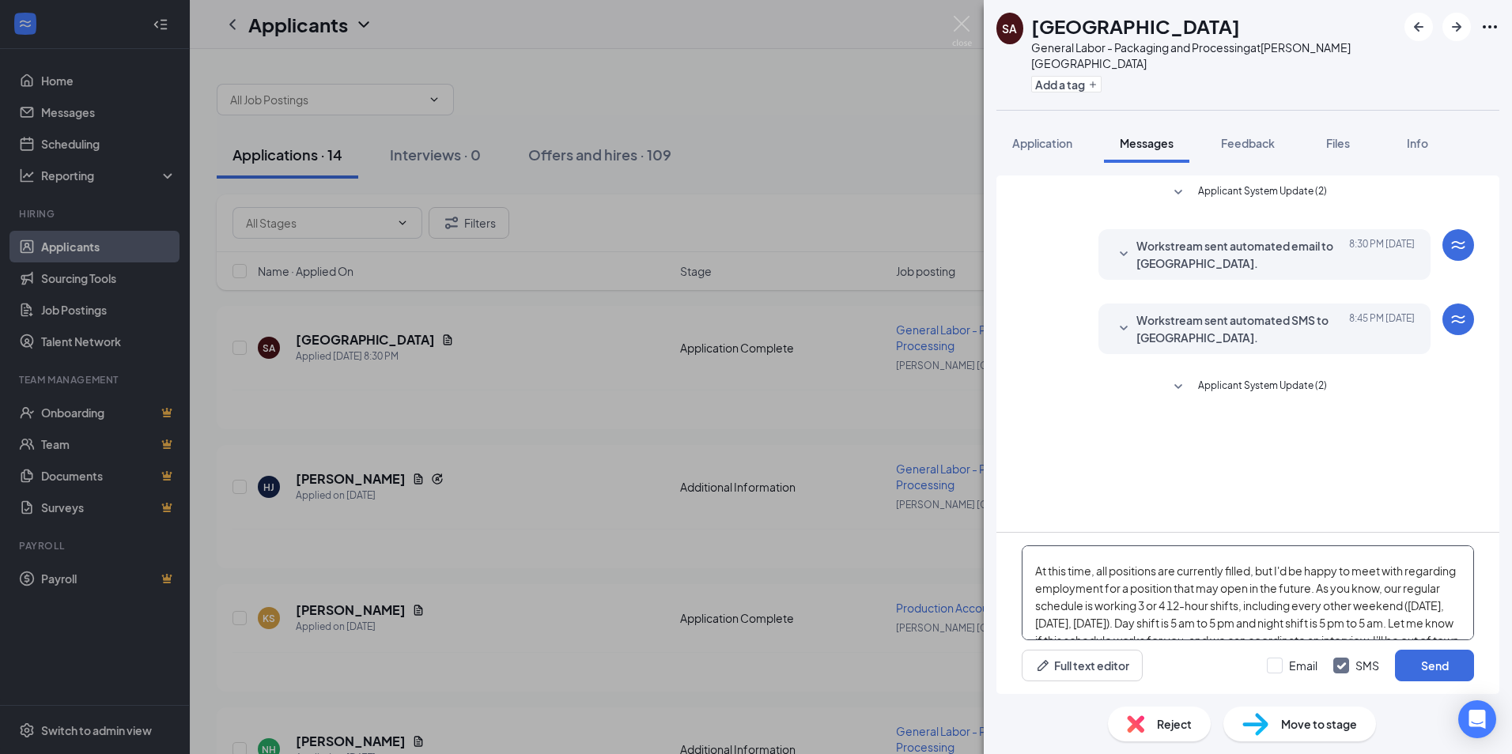
click at [1369, 590] on textarea "Hi Serenity, Thank you for your persistent interest in employment with [PERSON_…" at bounding box center [1247, 592] width 452 height 95
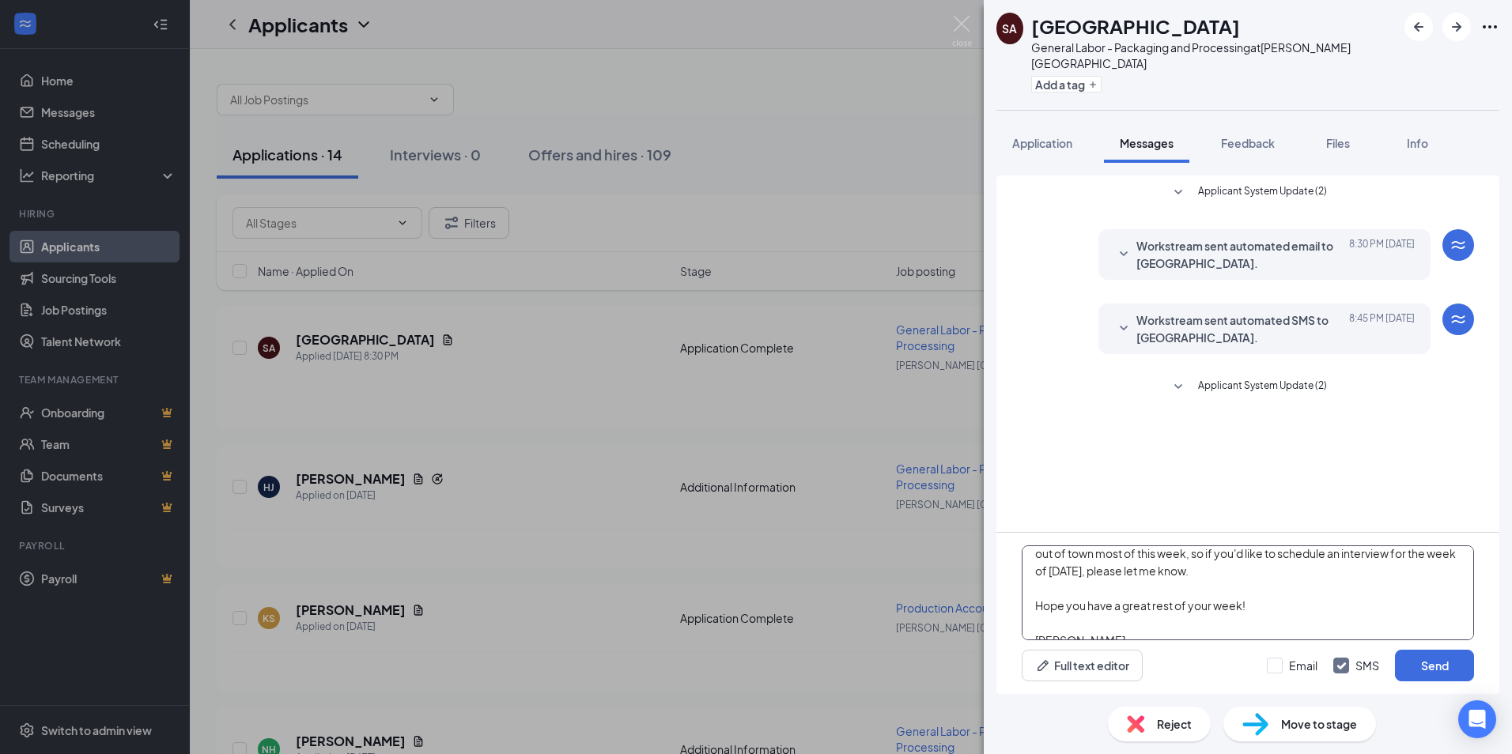
scroll to position [236, 0]
type textarea "Hi Serenity, Thank you for your persistent interest in employment with [PERSON_…"
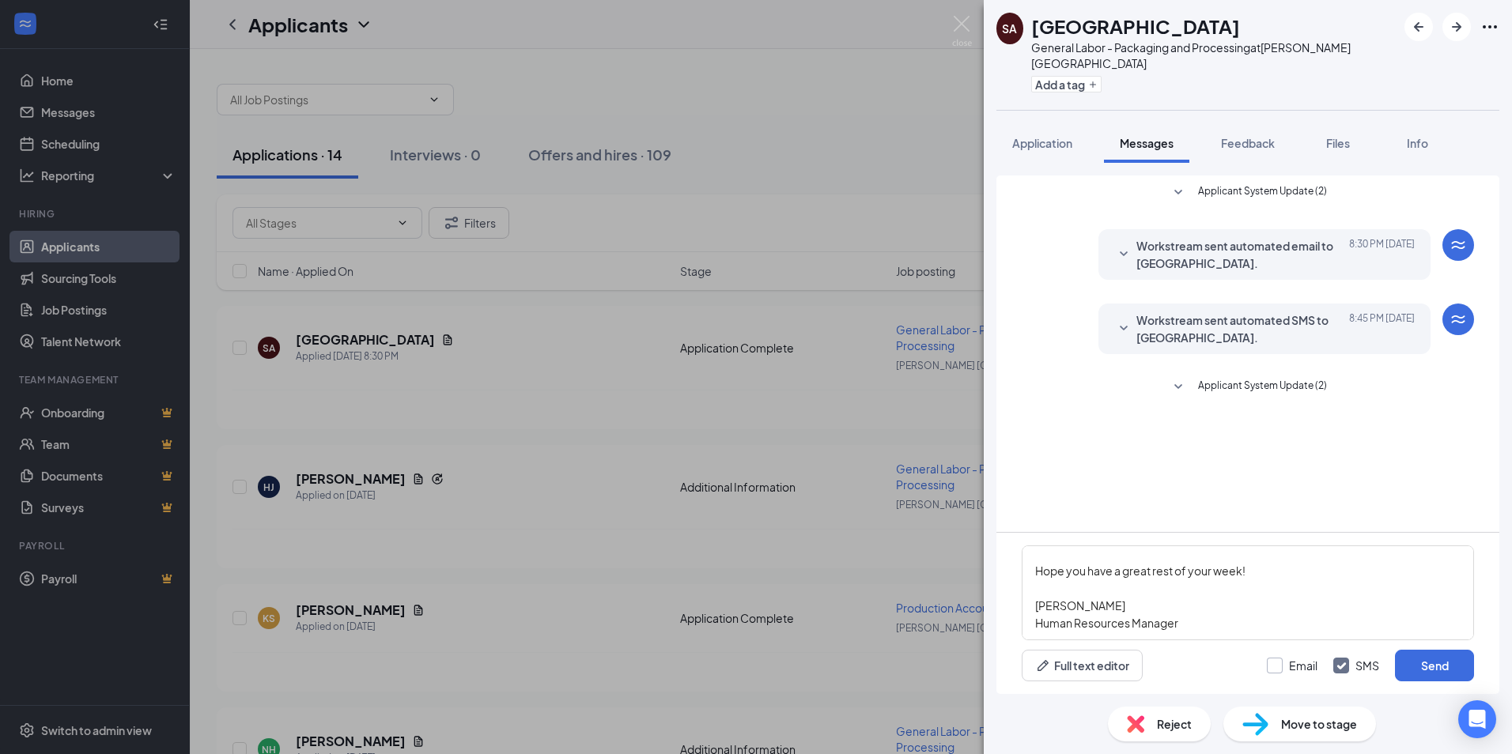
click at [1278, 666] on input "Email" at bounding box center [1291, 666] width 51 height 16
checkbox input "true"
click at [1429, 668] on button "Send" at bounding box center [1434, 666] width 79 height 32
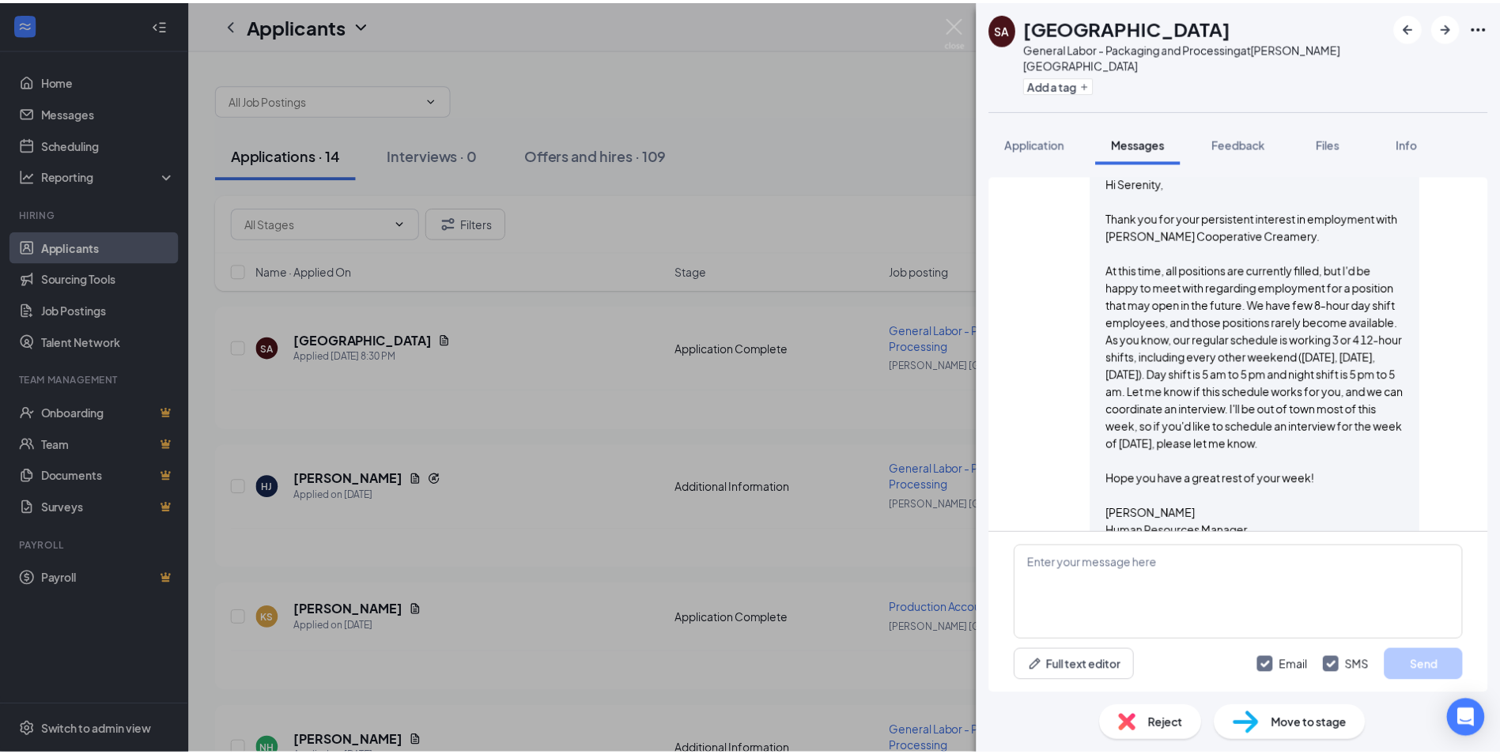
scroll to position [766, 0]
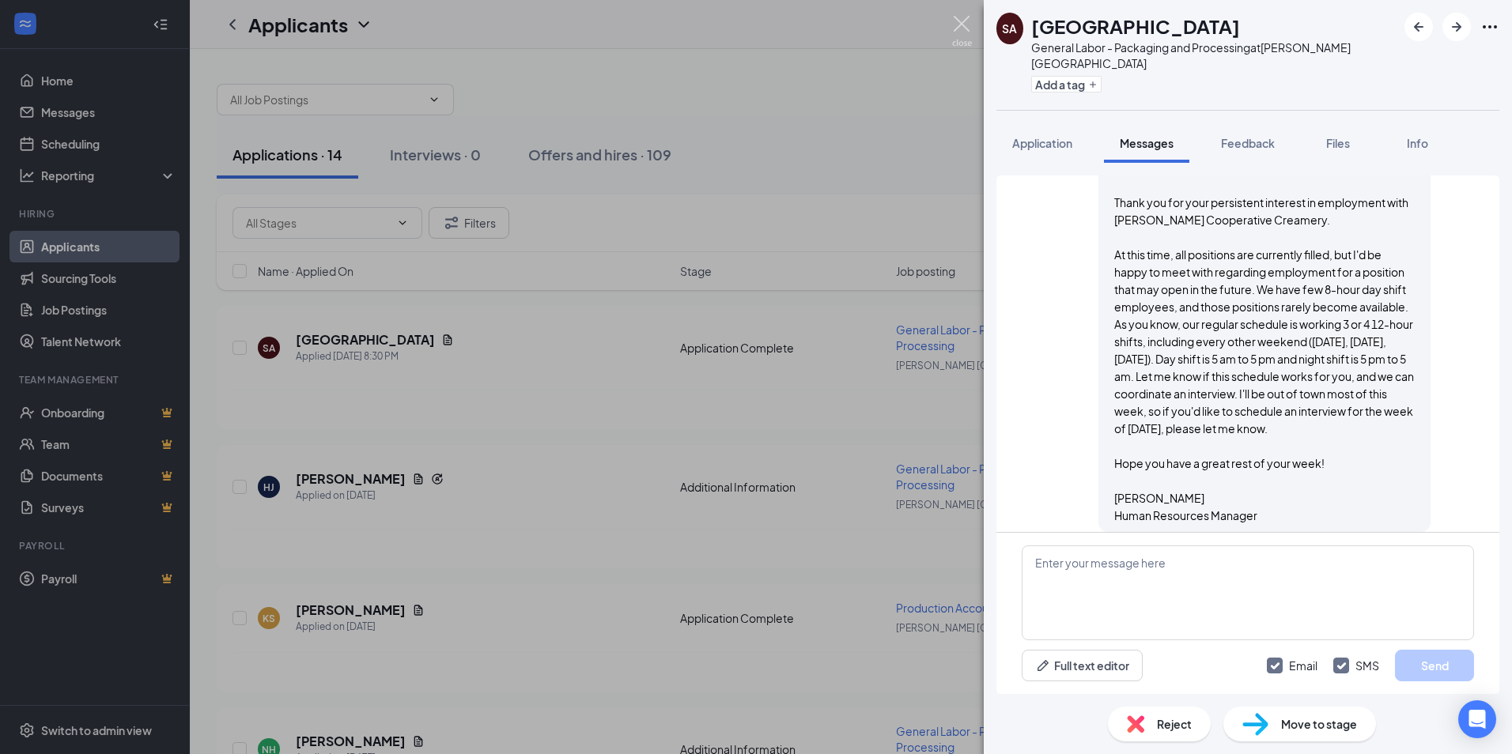
click at [960, 22] on img at bounding box center [962, 31] width 20 height 31
